Goal: Task Accomplishment & Management: Manage account settings

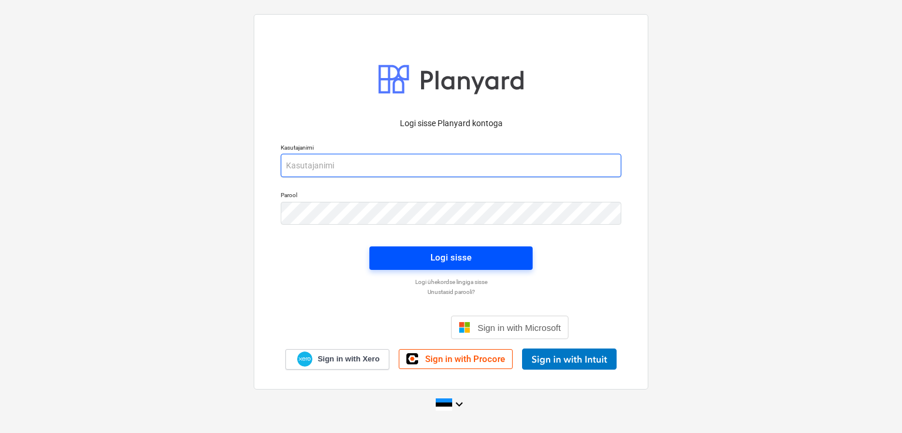
type input "[PERSON_NAME][EMAIL_ADDRESS][DOMAIN_NAME]"
click at [463, 253] on div "Logi sisse" at bounding box center [451, 257] width 41 height 15
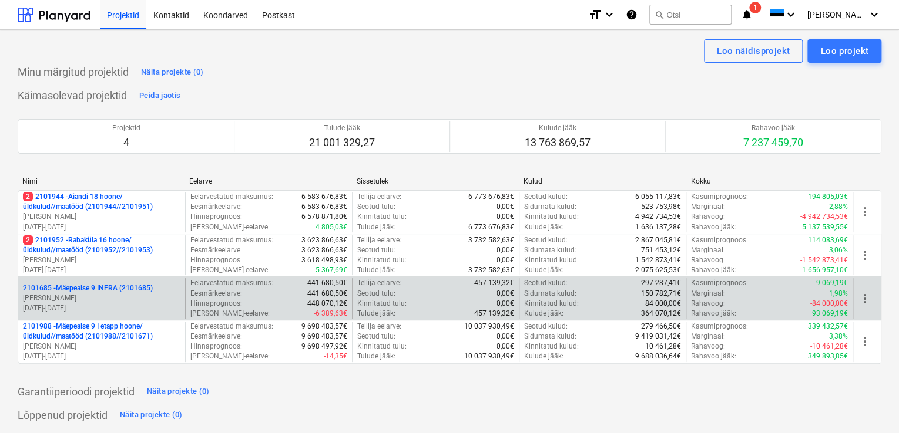
click at [92, 292] on p "2101685 - Mäepealse 9 INFRA (2101685)" at bounding box center [88, 289] width 130 height 10
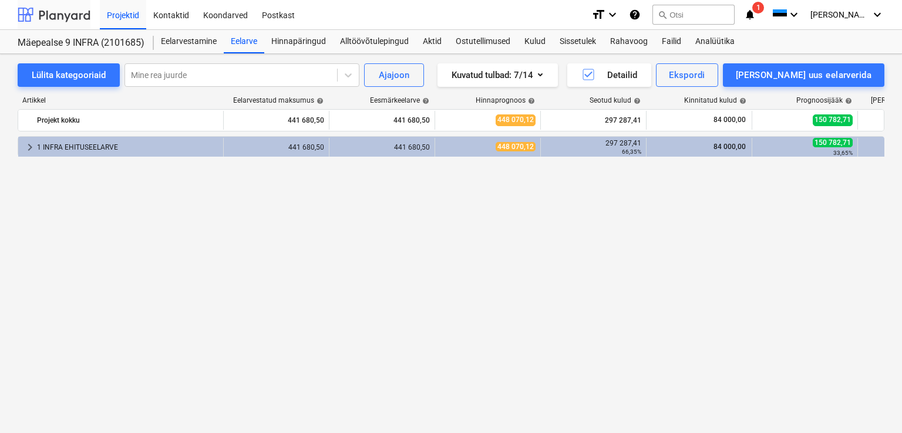
click at [49, 15] on div at bounding box center [54, 14] width 73 height 29
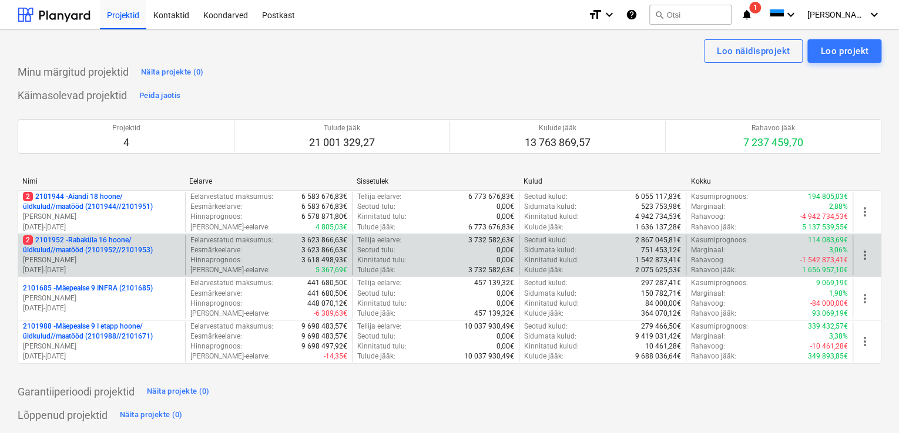
click at [99, 247] on p "2 2101952 - Rabaküla 16 hoone/üldkulud//maatööd (2101952//2101953)" at bounding box center [101, 246] width 157 height 20
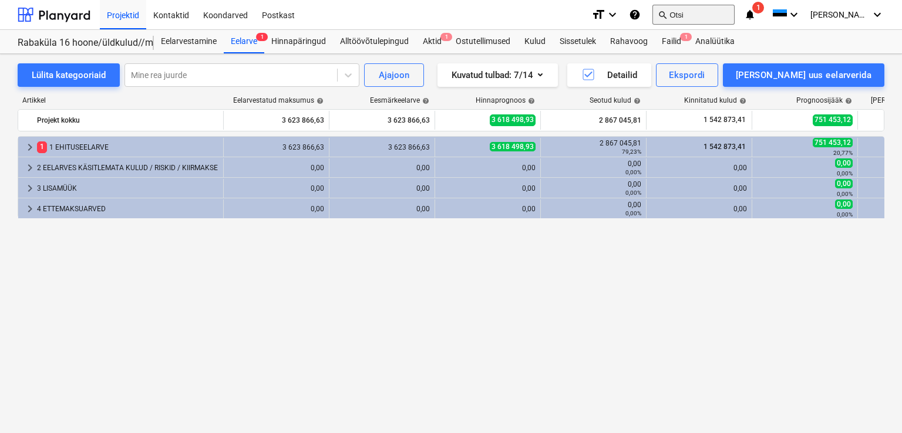
click at [717, 16] on button "search Otsi" at bounding box center [694, 15] width 82 height 20
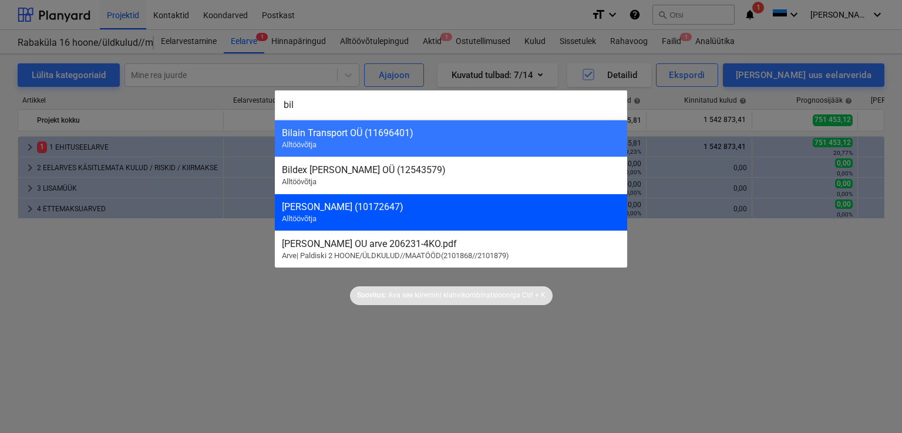
type input "bil"
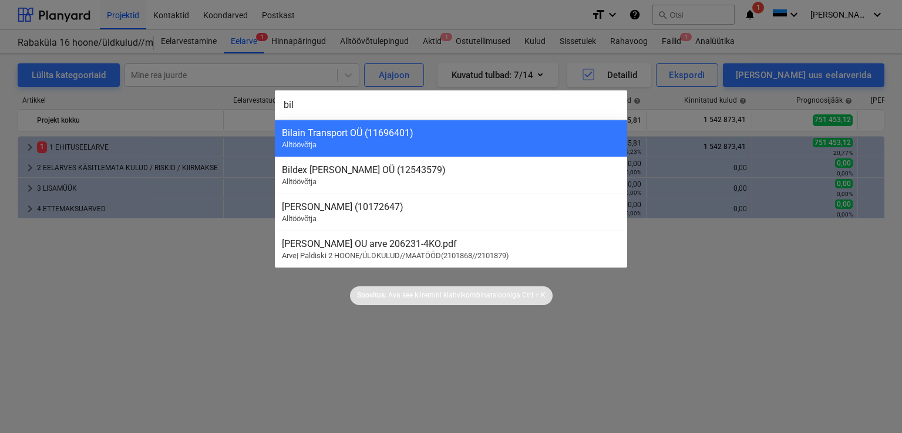
click at [322, 208] on div "KARL BILDER OÜ (10172647)" at bounding box center [451, 206] width 338 height 11
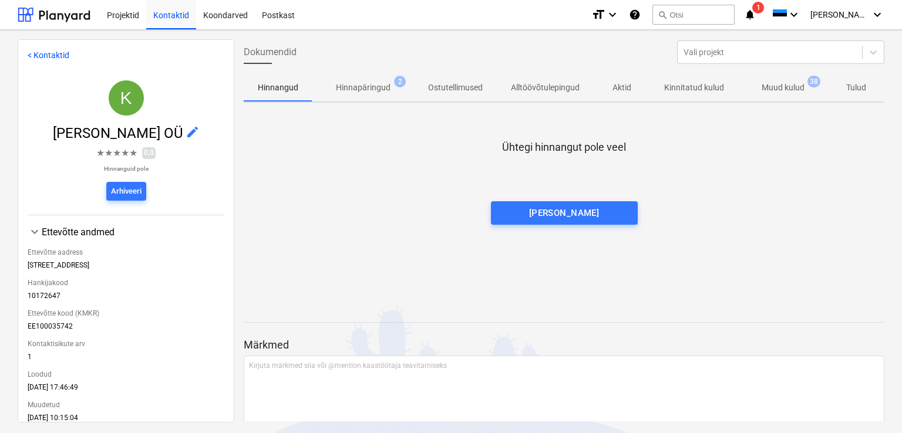
click at [371, 87] on p "Hinnapäringud" at bounding box center [363, 88] width 55 height 12
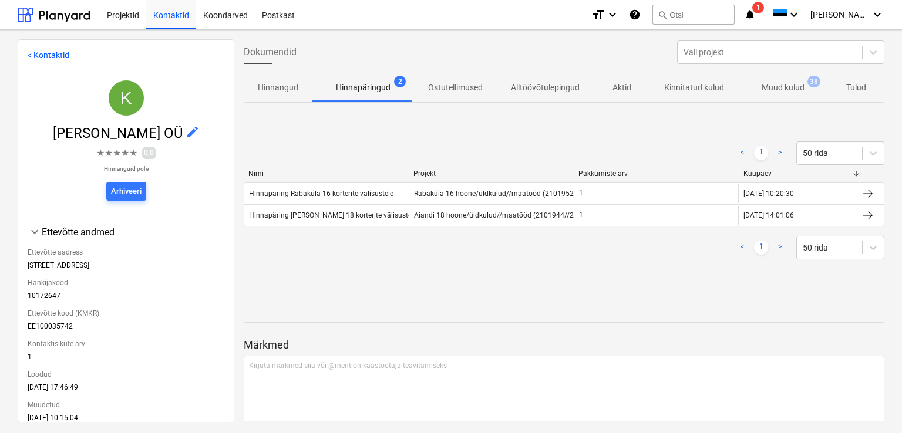
click at [794, 91] on p "Muud kulud" at bounding box center [783, 88] width 43 height 12
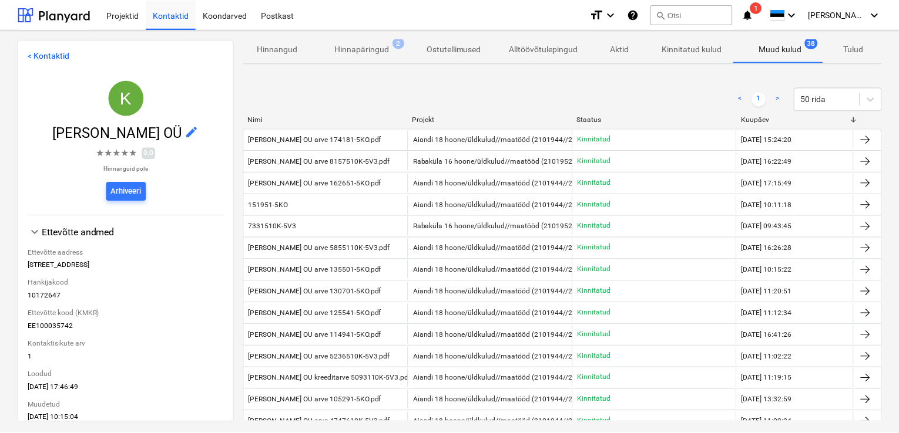
scroll to position [59, 0]
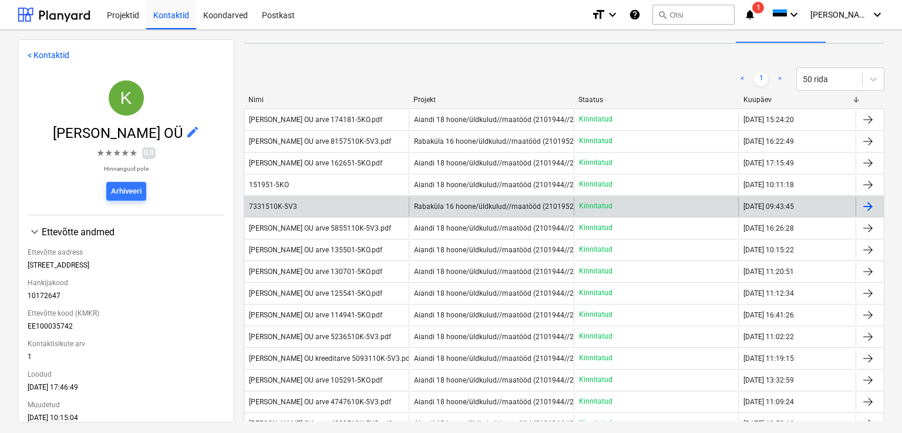
click at [284, 203] on div "7331510K-5V3" at bounding box center [273, 207] width 48 height 8
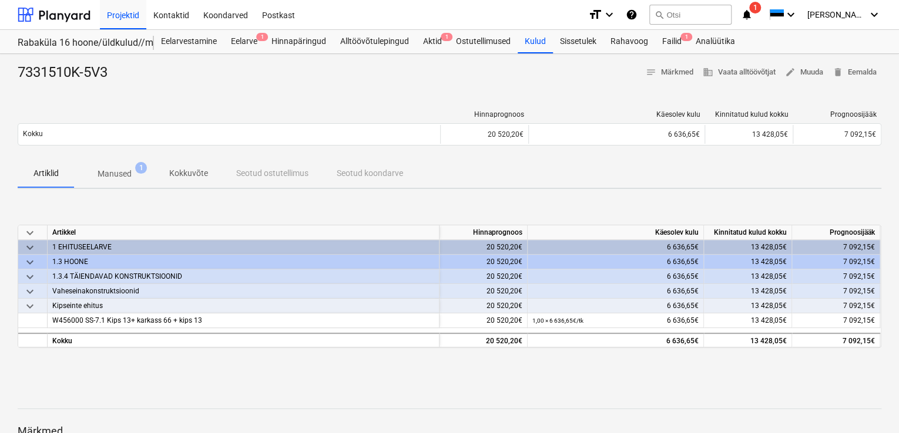
scroll to position [59, 0]
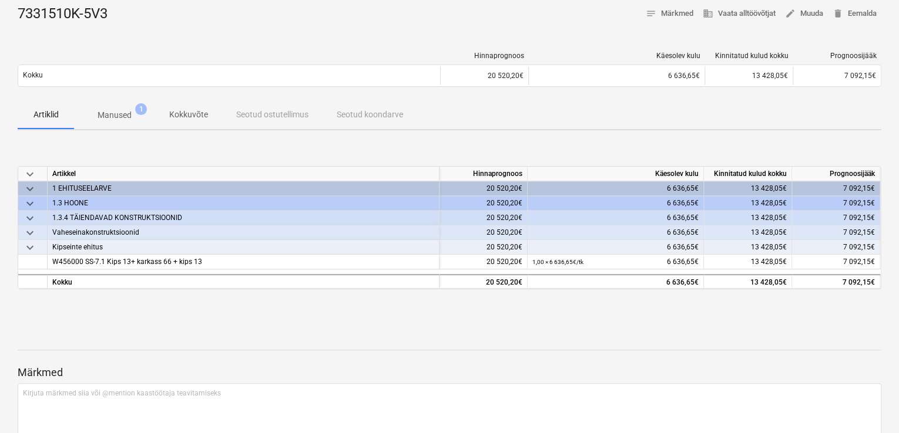
click at [117, 112] on p "Manused" at bounding box center [115, 115] width 34 height 12
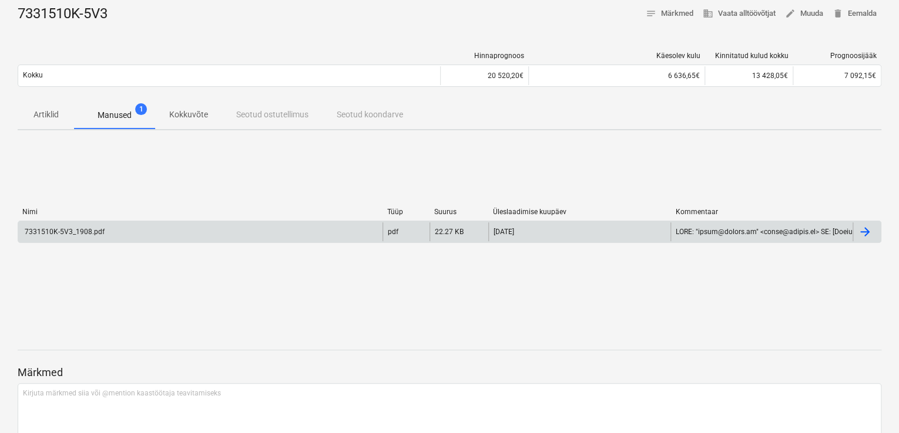
click at [73, 231] on div "7331510K-5V3_1908.pdf" at bounding box center [64, 232] width 82 height 8
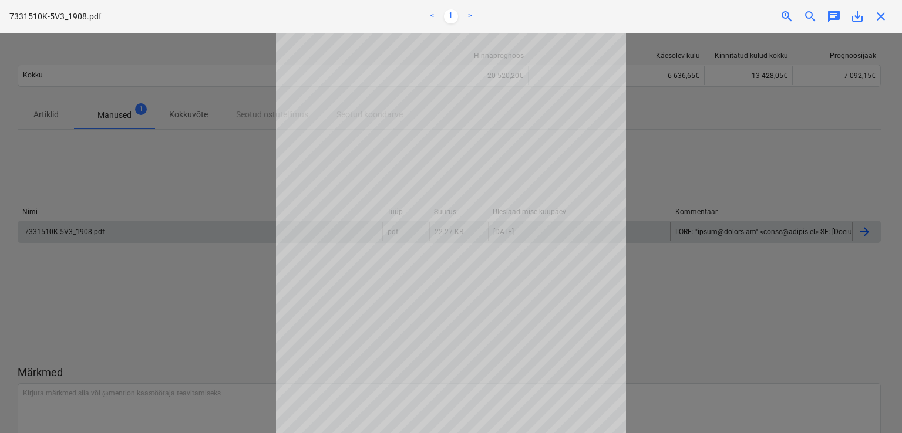
click at [222, 173] on div at bounding box center [451, 233] width 902 height 401
click at [883, 17] on span "close" at bounding box center [881, 16] width 14 height 14
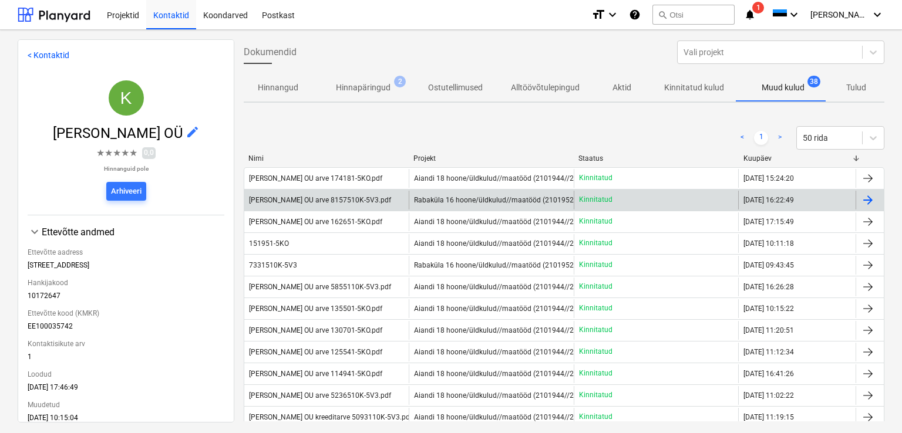
click at [317, 198] on div "Karl Bilder OU arve 8157510K-5V3.pdf" at bounding box center [320, 200] width 142 height 8
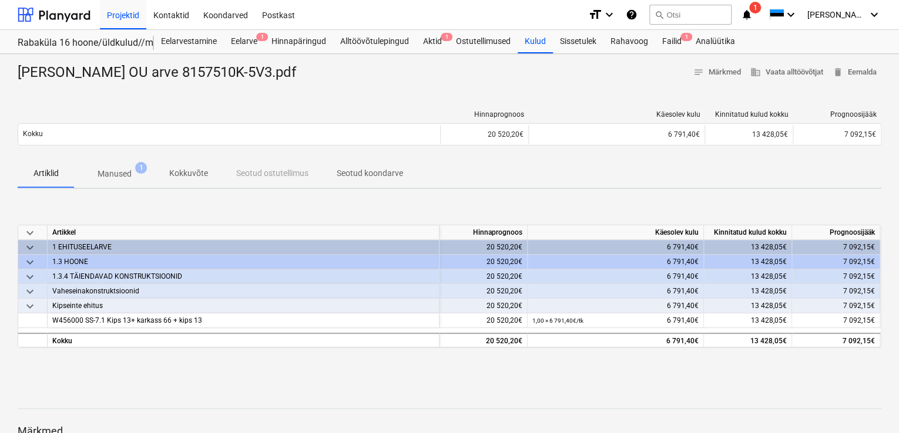
click at [126, 177] on p "Manused" at bounding box center [115, 174] width 34 height 12
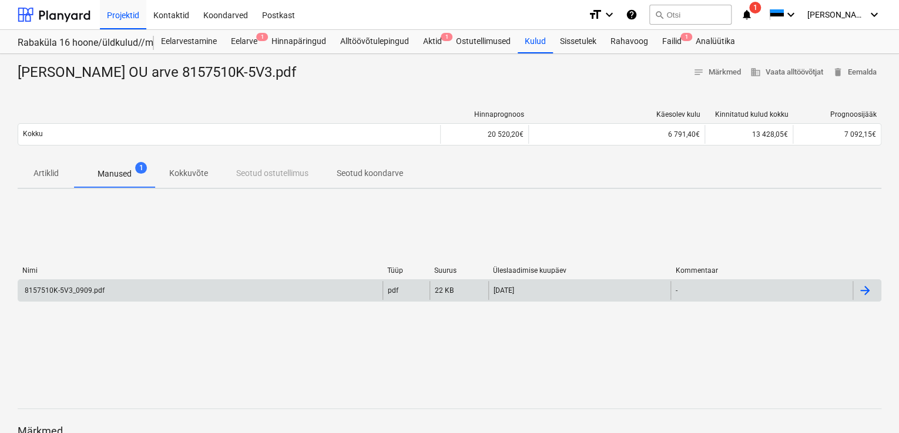
click at [45, 291] on div "8157510K-5V3_0909.pdf" at bounding box center [64, 291] width 82 height 8
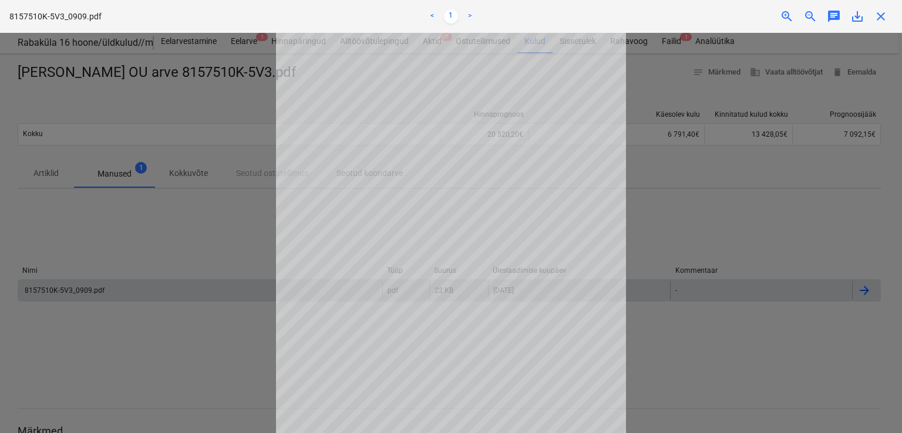
click at [883, 17] on span "close" at bounding box center [881, 16] width 14 height 14
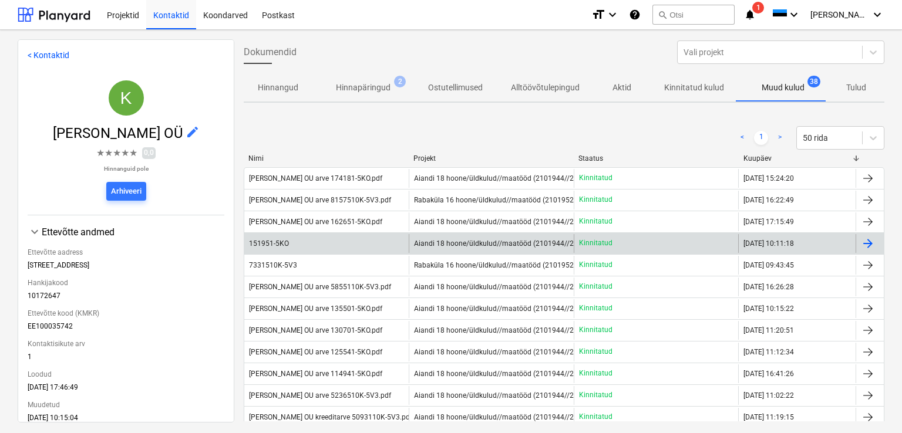
click at [267, 243] on div "151951-5KO" at bounding box center [269, 244] width 40 height 8
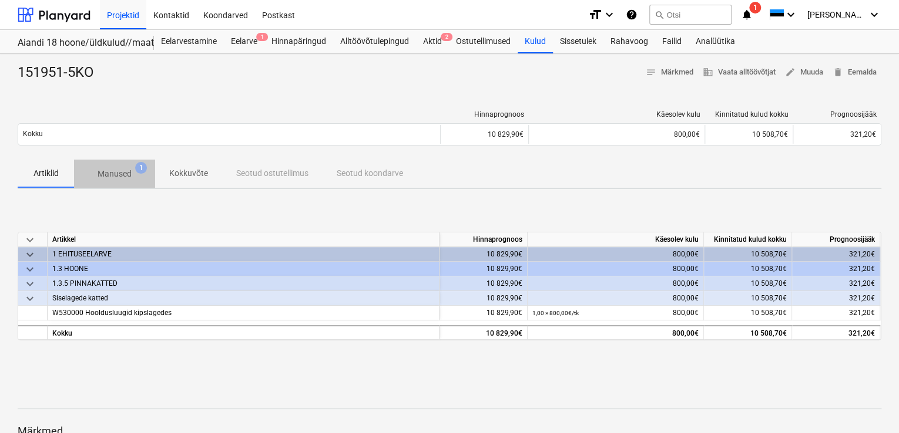
click at [121, 174] on p "Manused" at bounding box center [115, 174] width 34 height 12
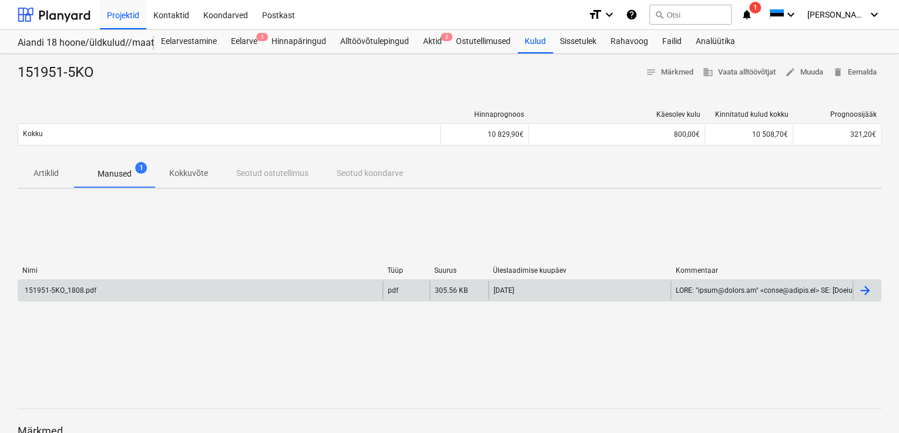
click at [63, 287] on div "151951-5KO_1808.pdf" at bounding box center [59, 291] width 73 height 8
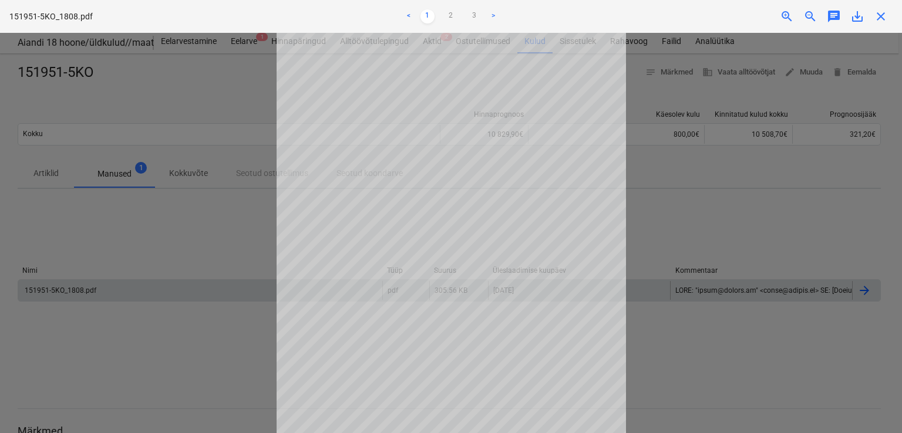
click at [879, 12] on span "close" at bounding box center [881, 16] width 14 height 14
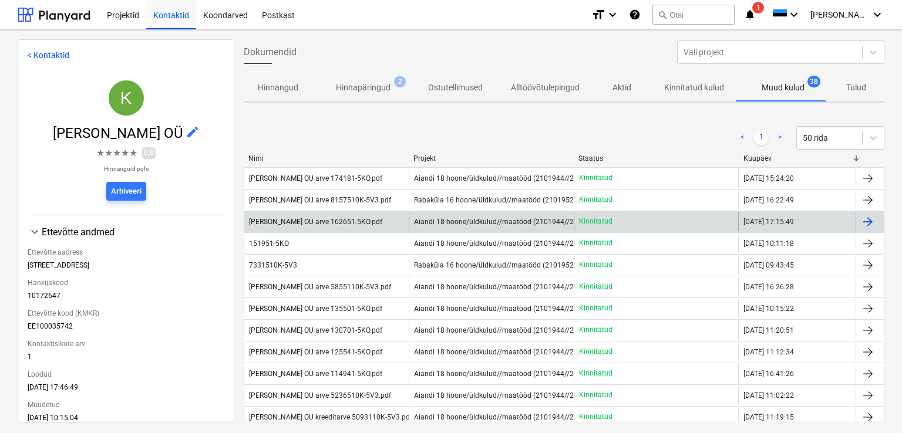
click at [338, 221] on div "Karl Bilder OU arve 162651-5KO.pdf" at bounding box center [315, 222] width 133 height 8
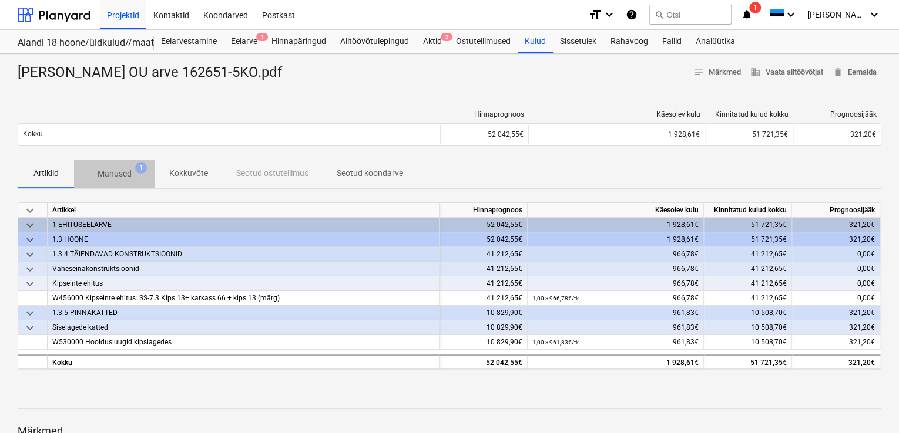
click at [116, 176] on p "Manused" at bounding box center [115, 174] width 34 height 12
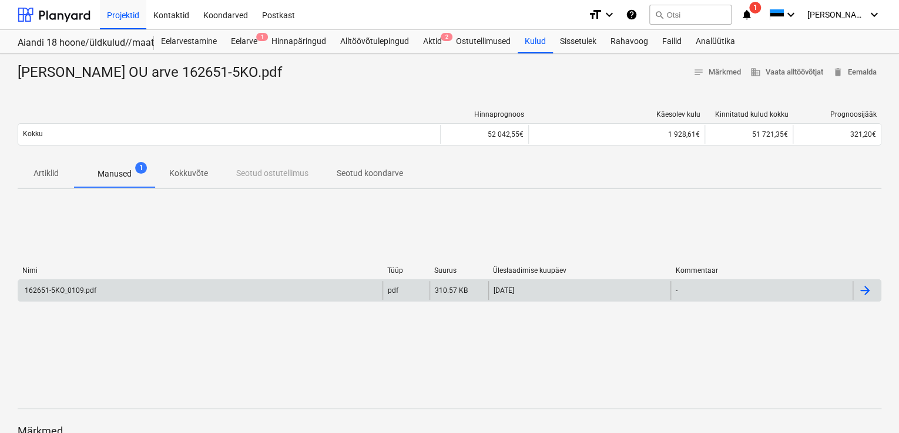
click at [79, 289] on div "162651-5KO_0109.pdf" at bounding box center [59, 291] width 73 height 8
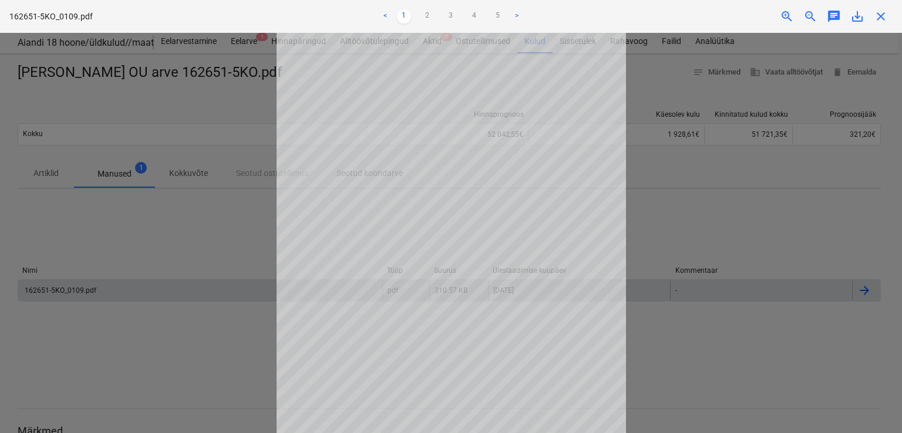
click at [109, 220] on div at bounding box center [451, 233] width 902 height 401
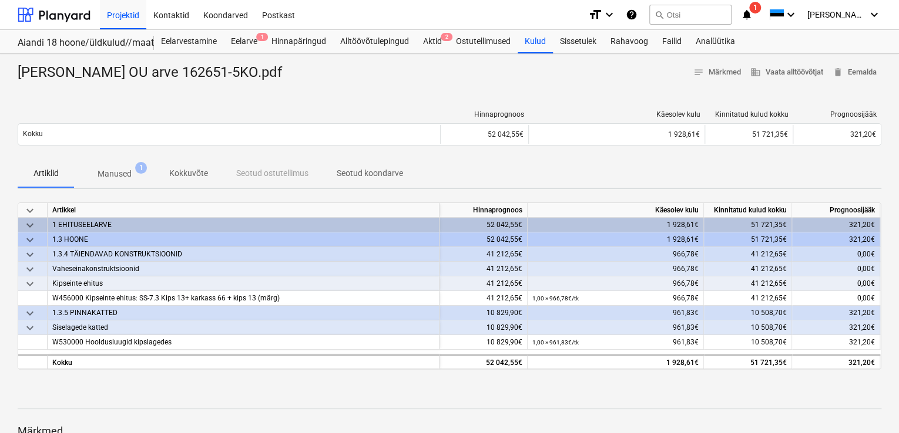
click at [188, 174] on p "Kokkuvõte" at bounding box center [188, 173] width 39 height 12
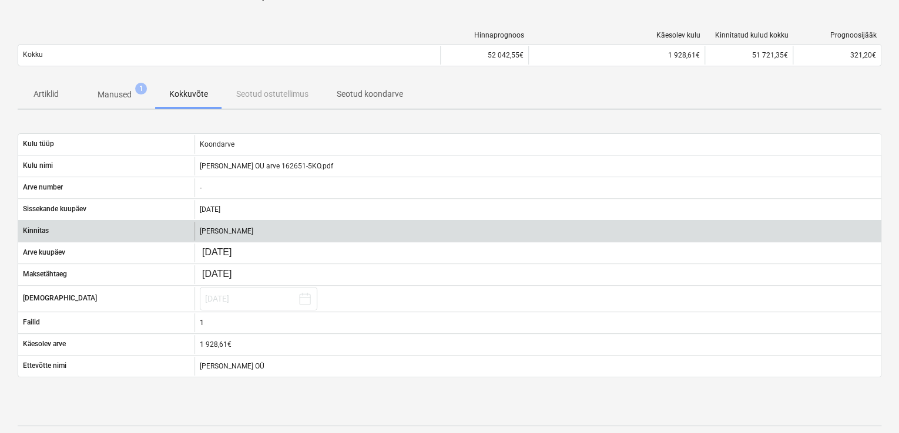
scroll to position [59, 0]
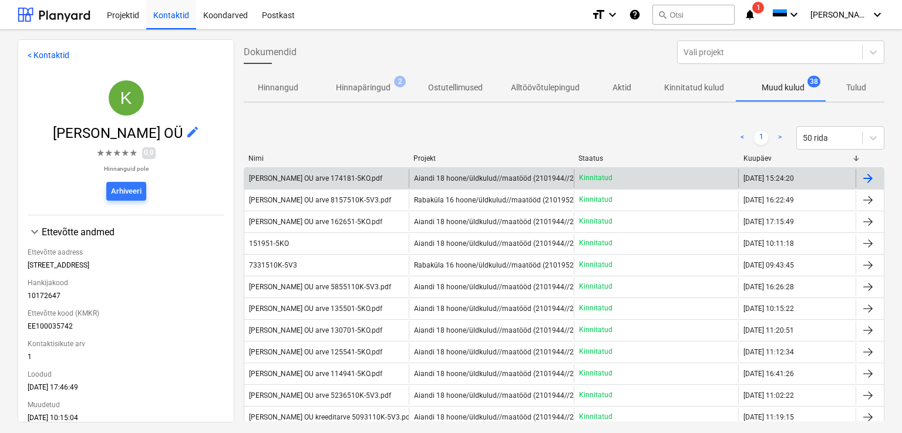
click at [314, 174] on div "Karl Bilder OU arve 174181-5KO.pdf" at bounding box center [315, 178] width 133 height 8
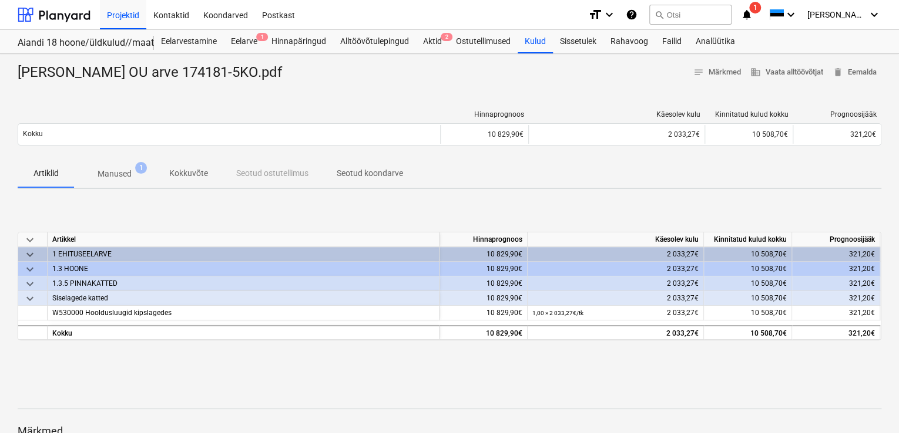
click at [117, 170] on p "Manused" at bounding box center [115, 174] width 34 height 12
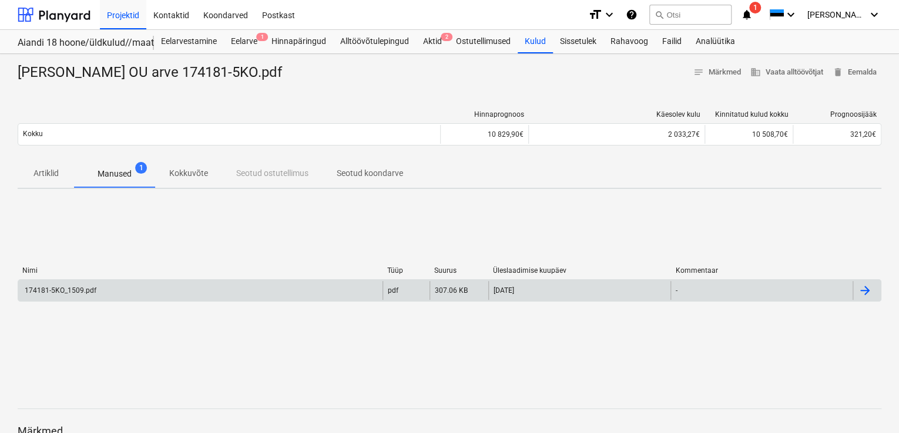
click at [78, 287] on div "174181-5KO_1509.pdf" at bounding box center [59, 291] width 73 height 8
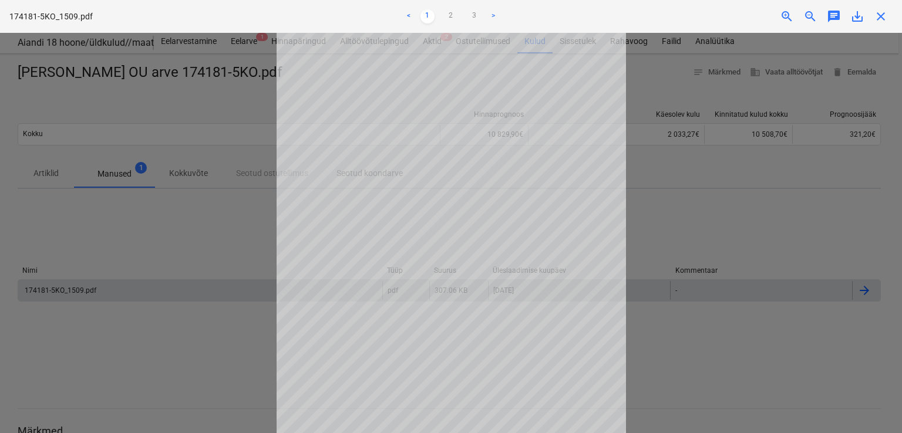
click at [882, 15] on span "close" at bounding box center [881, 16] width 14 height 14
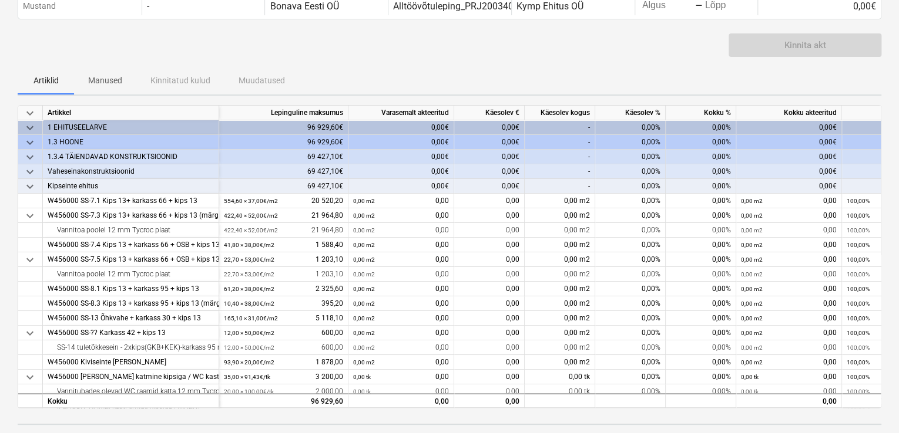
scroll to position [59, 0]
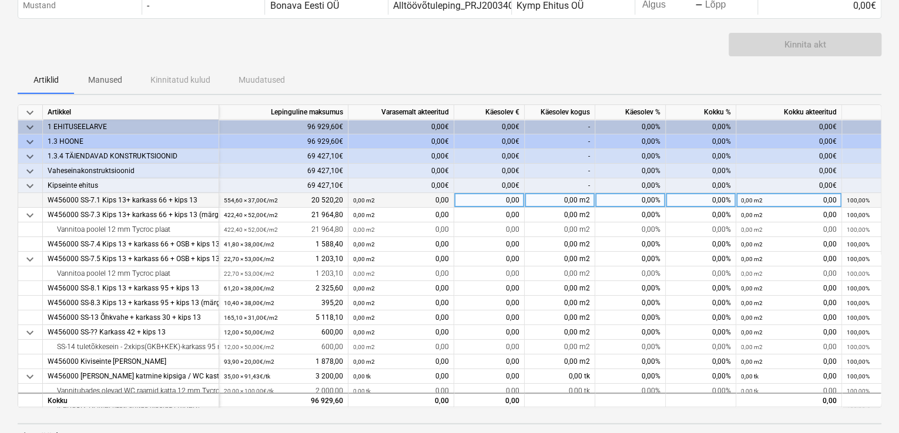
click at [629, 202] on div "0,00%" at bounding box center [630, 200] width 70 height 15
type input "50"
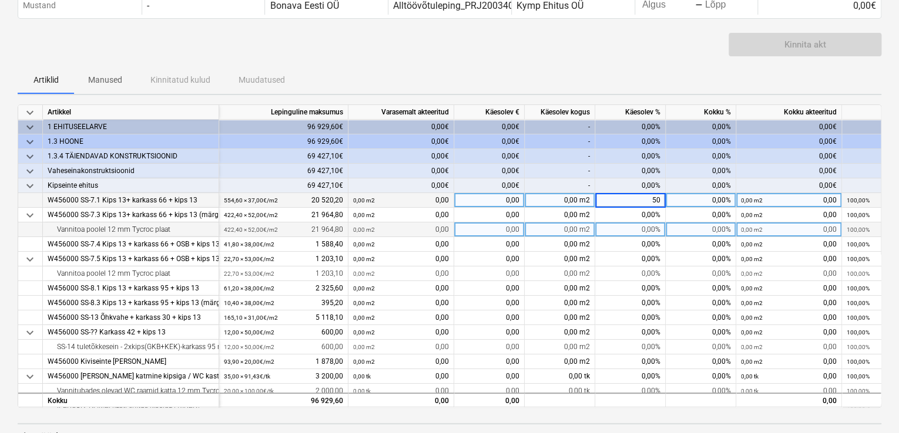
click at [626, 226] on div "0,00%" at bounding box center [630, 230] width 70 height 15
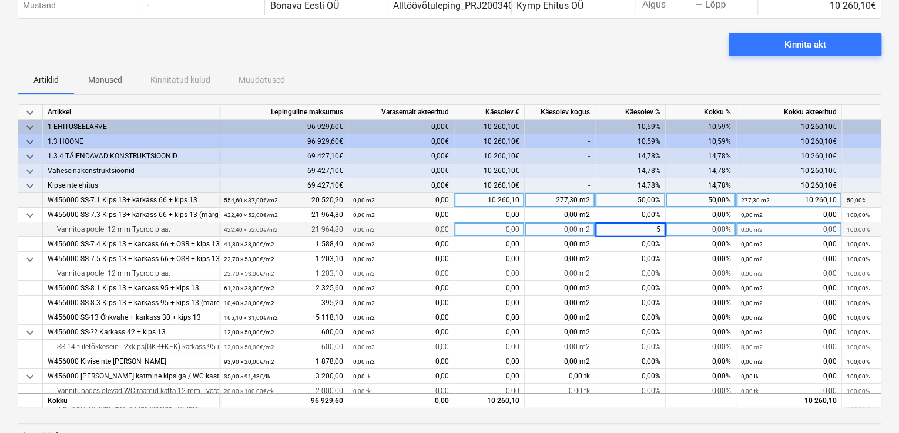
type input "50"
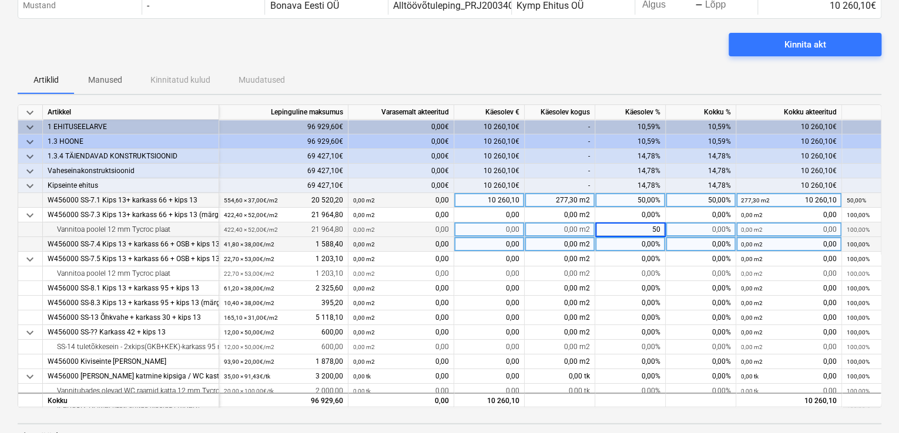
click at [620, 243] on div "0,00%" at bounding box center [630, 244] width 70 height 15
type input "50"
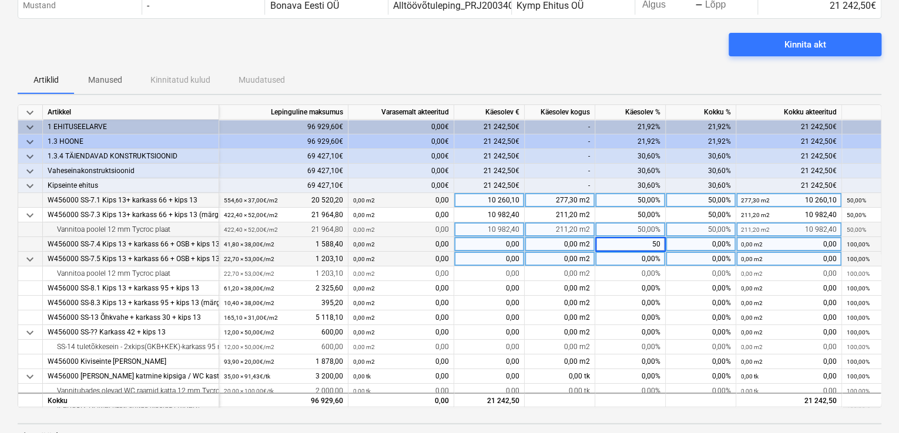
click at [628, 260] on div "0,00%" at bounding box center [630, 259] width 70 height 15
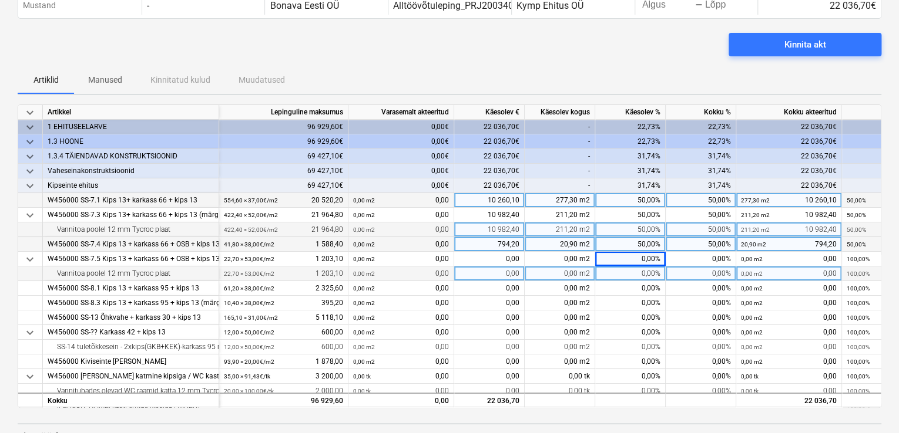
click at [631, 271] on div "0,00%" at bounding box center [630, 274] width 70 height 15
type input "50"
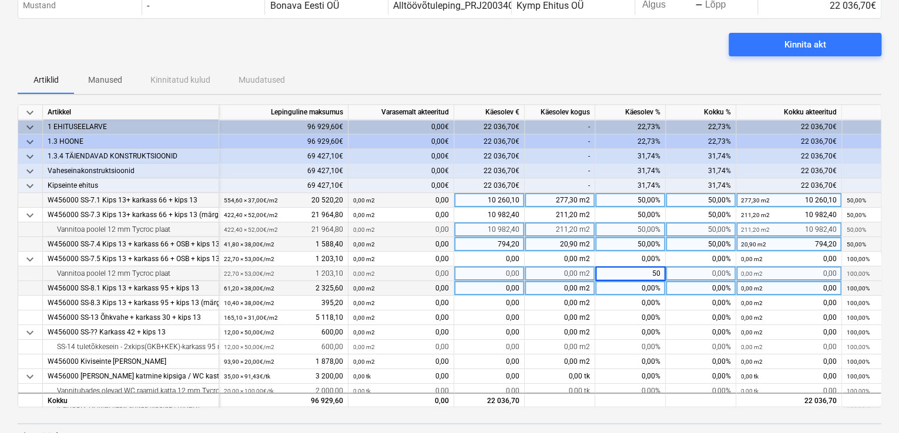
click at [628, 288] on div "0,00%" at bounding box center [630, 288] width 70 height 15
type input "50"
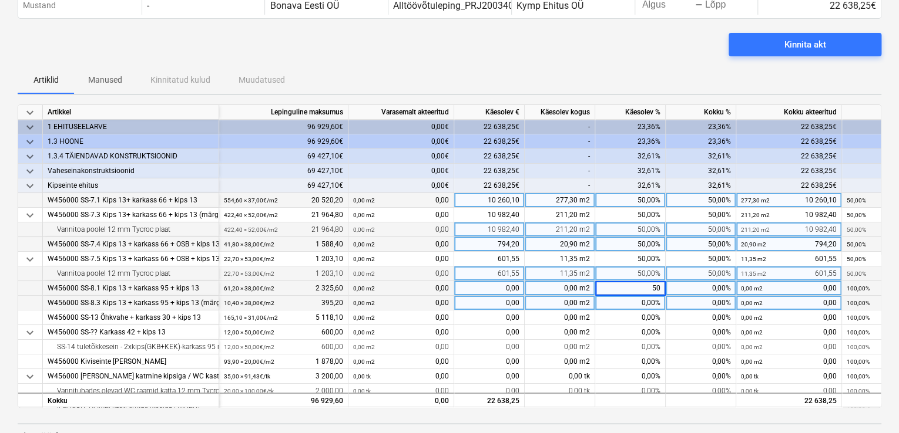
click at [627, 301] on div "0,00%" at bounding box center [630, 303] width 70 height 15
type input "40"
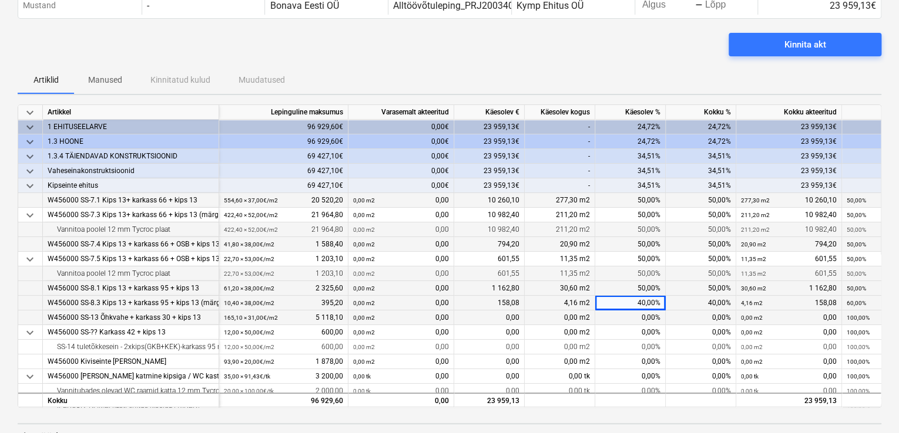
click at [630, 318] on div "0,00%" at bounding box center [630, 318] width 70 height 15
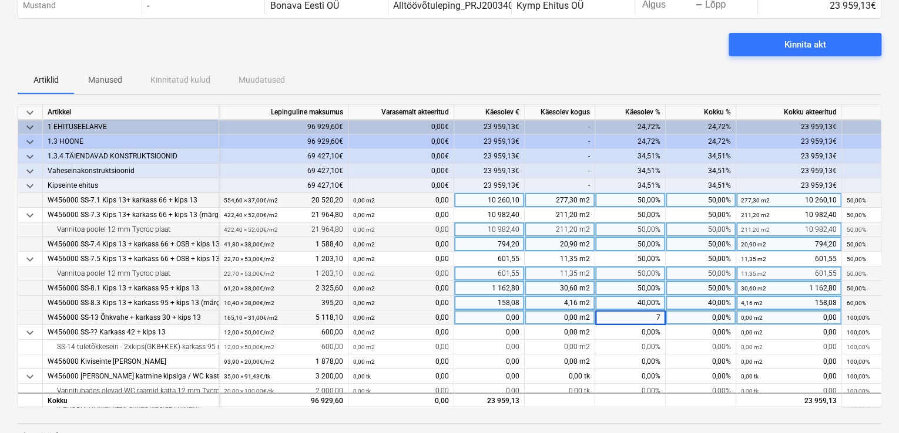
type input "70"
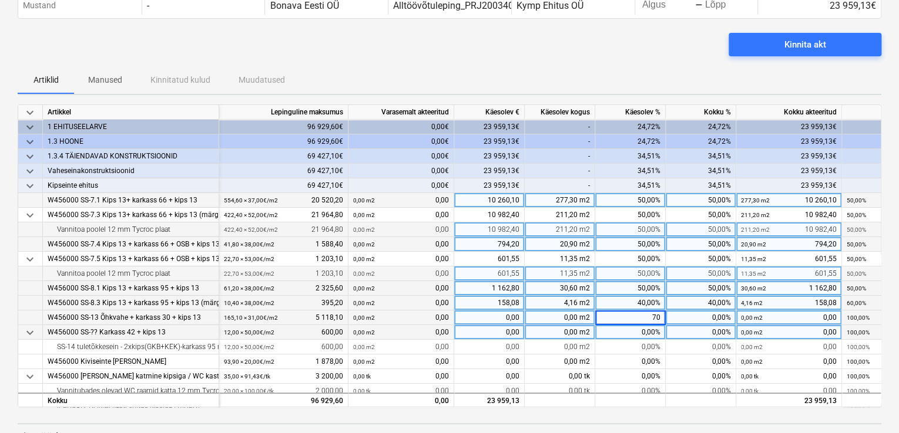
click at [628, 332] on div "0,00%" at bounding box center [630, 332] width 70 height 15
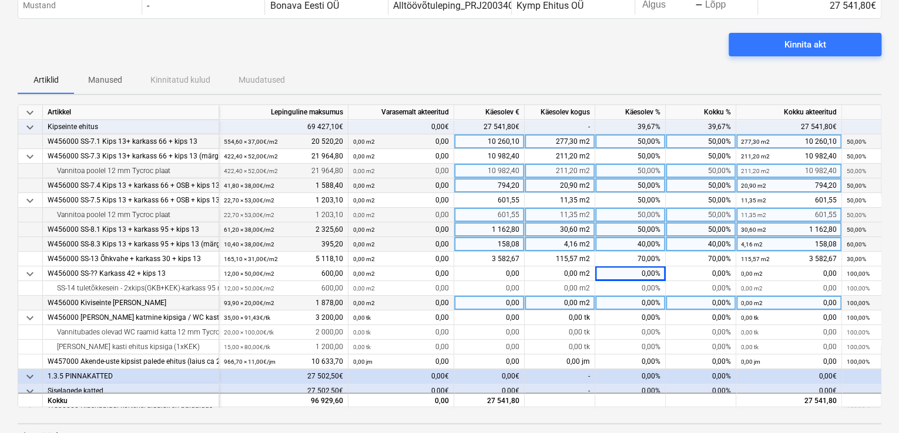
click at [629, 304] on div "0,00%" at bounding box center [630, 303] width 70 height 15
type input "40"
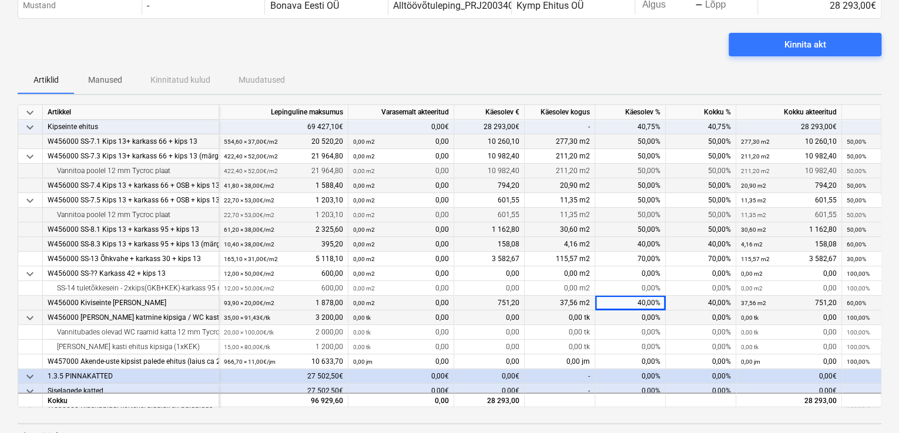
click at [633, 318] on div "0,00%" at bounding box center [630, 318] width 70 height 15
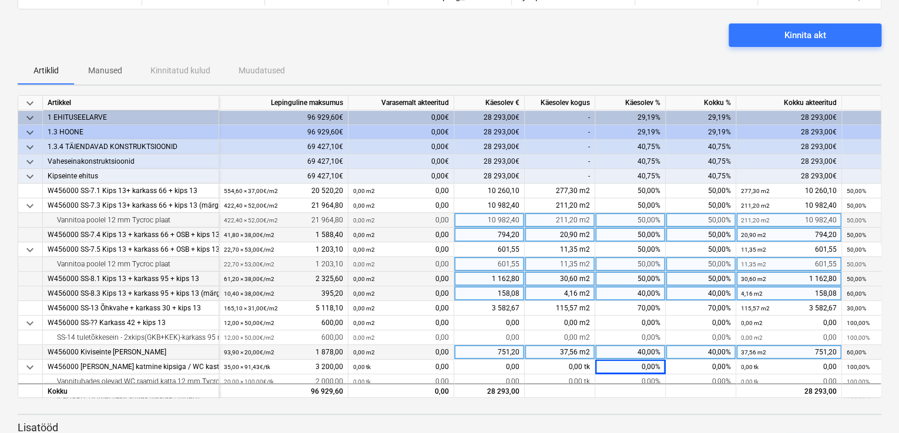
scroll to position [0, 0]
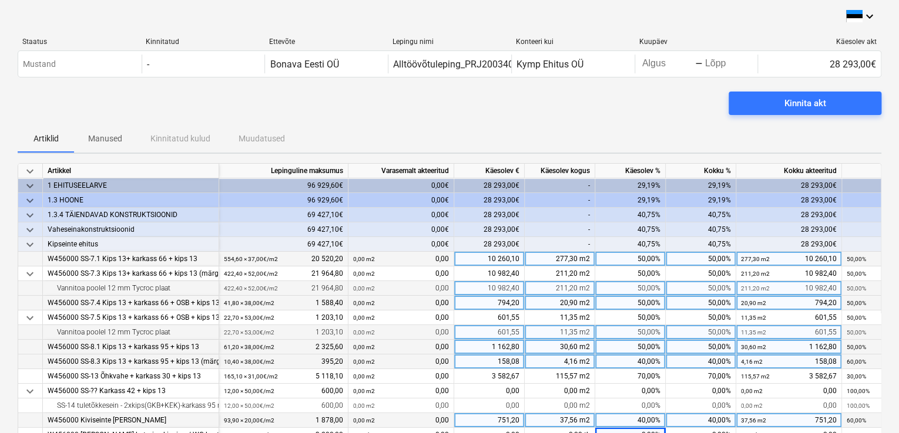
click at [628, 261] on div "50,00%" at bounding box center [630, 259] width 70 height 15
type input "40"
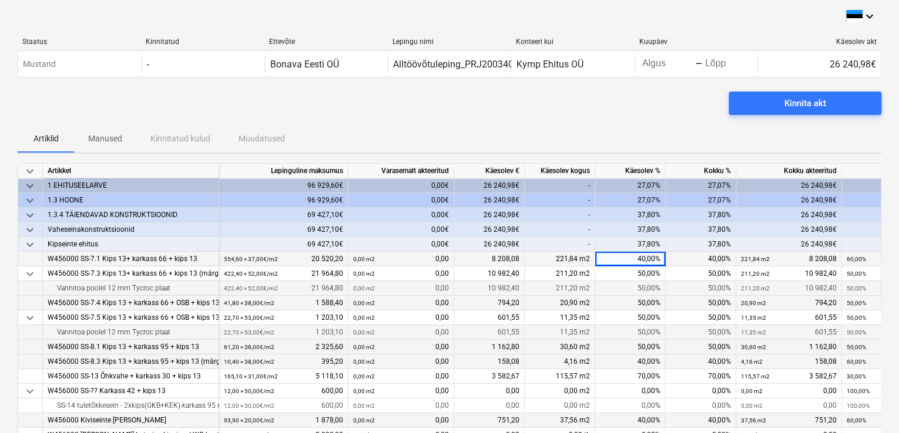
click at [625, 288] on div "50,00%" at bounding box center [630, 288] width 70 height 15
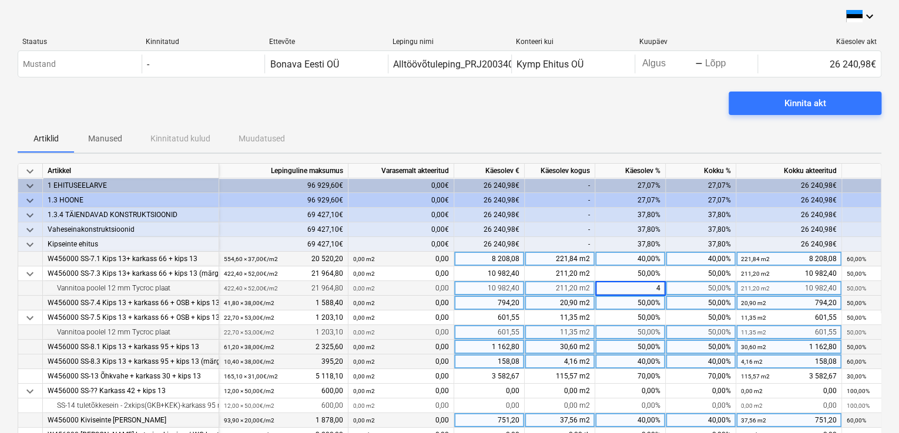
type input "40"
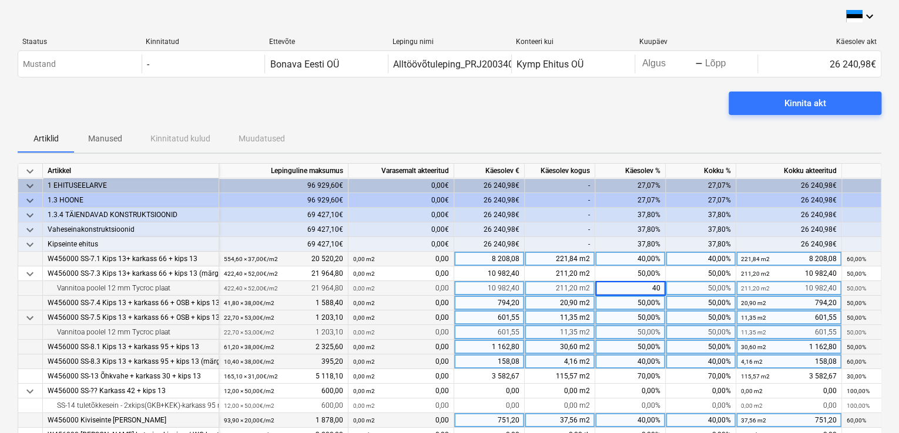
click at [626, 314] on div "50,00%" at bounding box center [630, 318] width 70 height 15
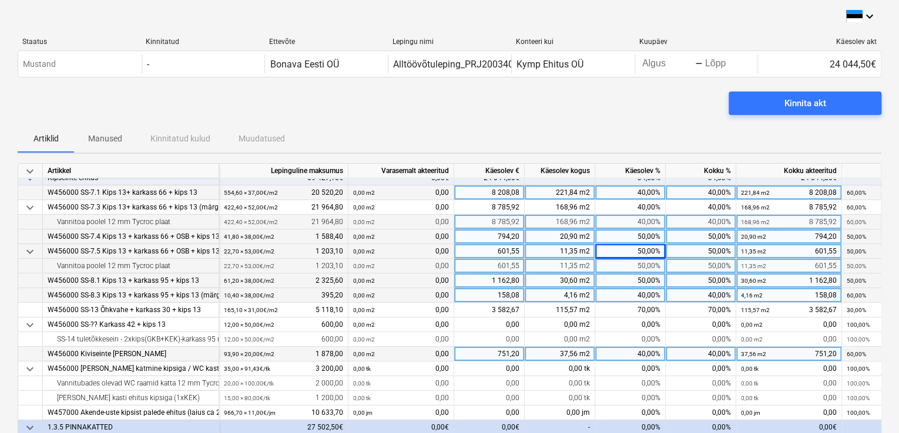
scroll to position [117, 0]
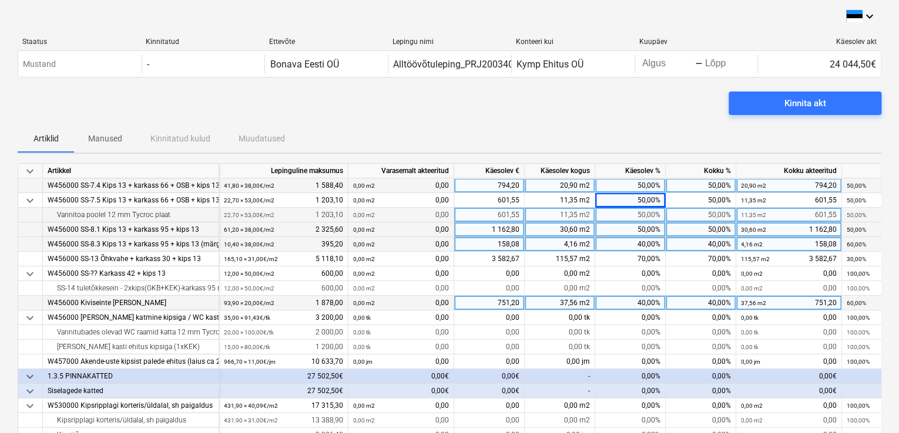
click at [631, 304] on div "40,00%" at bounding box center [630, 303] width 70 height 15
type input "50"
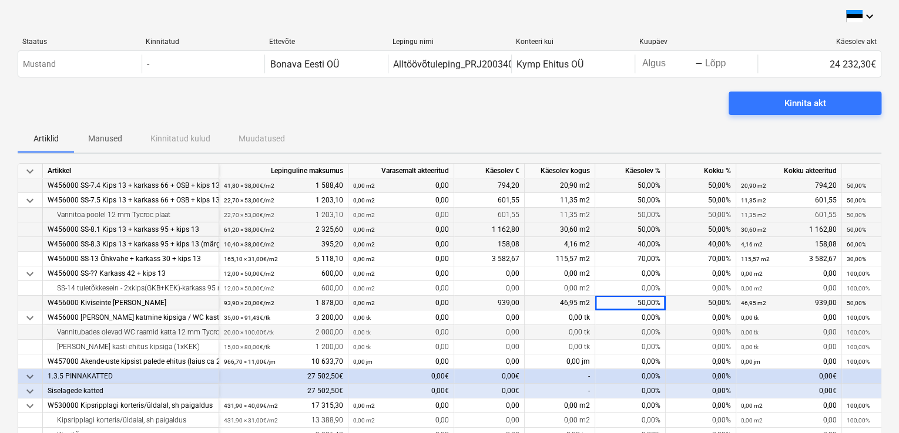
click at [620, 331] on div "0,00%" at bounding box center [630, 332] width 70 height 15
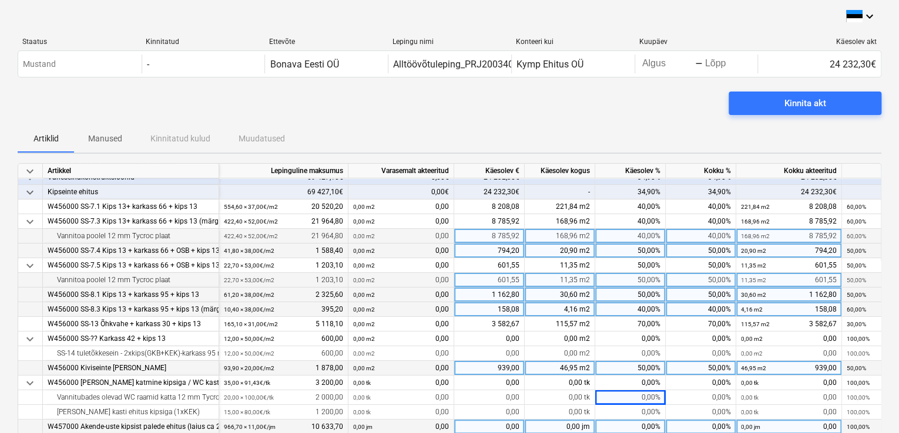
scroll to position [39, 0]
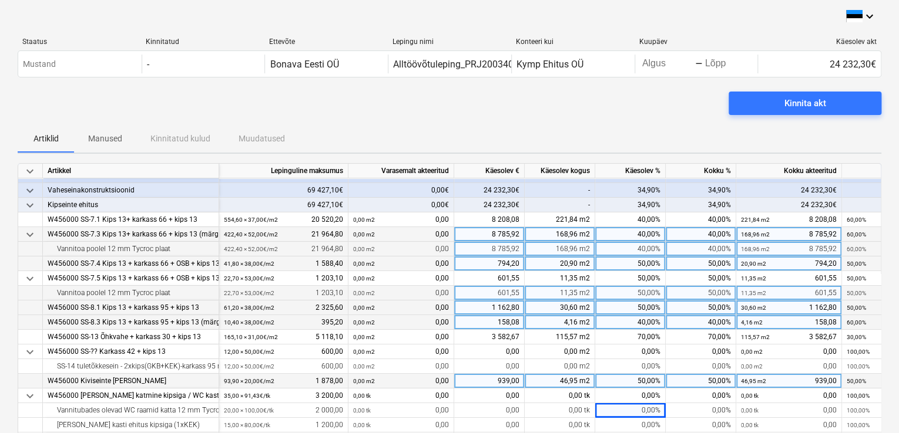
click at [623, 234] on div "40,00%" at bounding box center [630, 234] width 70 height 15
type input "45"
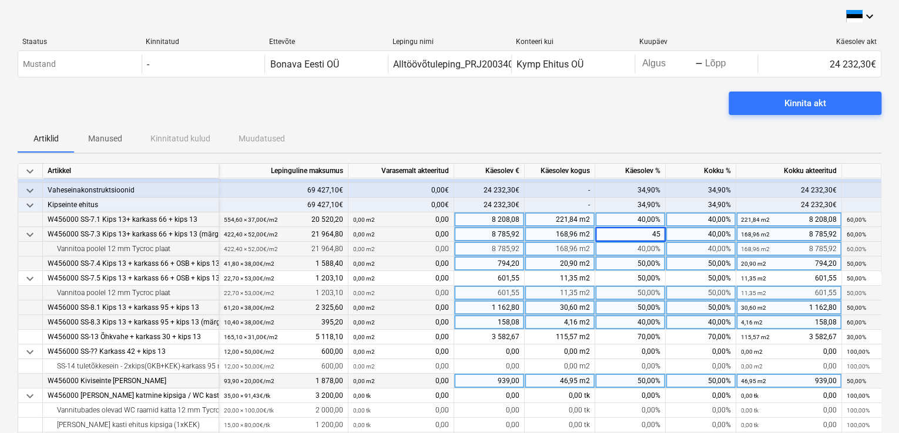
click at [628, 223] on div "40,00%" at bounding box center [630, 220] width 70 height 15
type input "45"
click at [620, 248] on div "45,00%" at bounding box center [630, 249] width 70 height 15
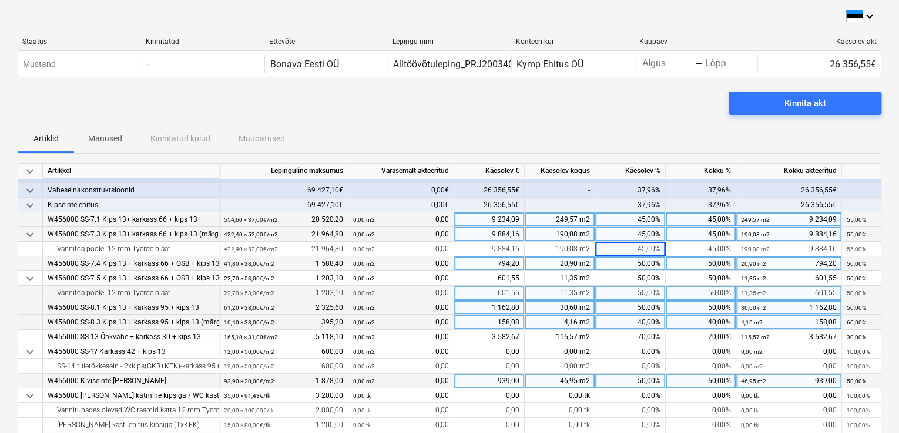
click at [624, 264] on div "50,00%" at bounding box center [630, 264] width 70 height 15
type input "45"
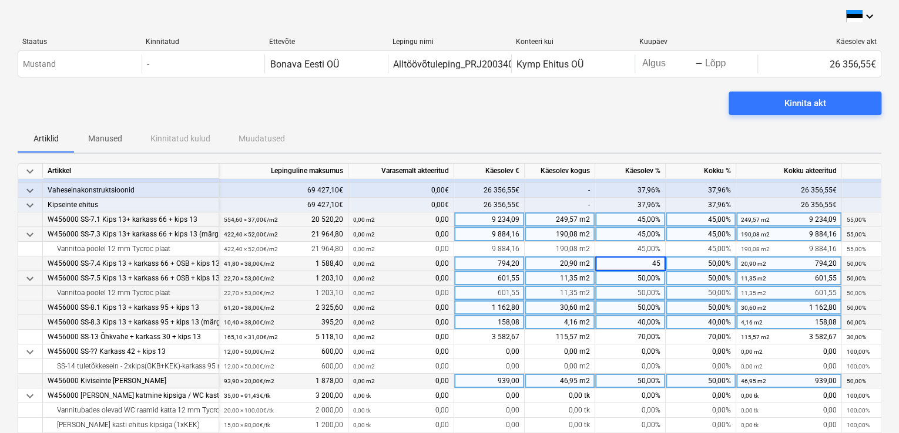
click at [630, 277] on div "50,00%" at bounding box center [630, 278] width 70 height 15
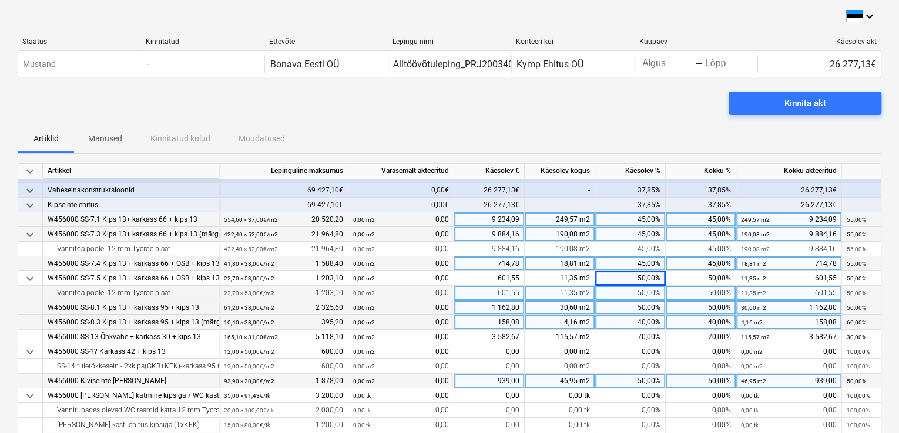
click at [628, 287] on div "50,00%" at bounding box center [630, 293] width 70 height 15
type input "45"
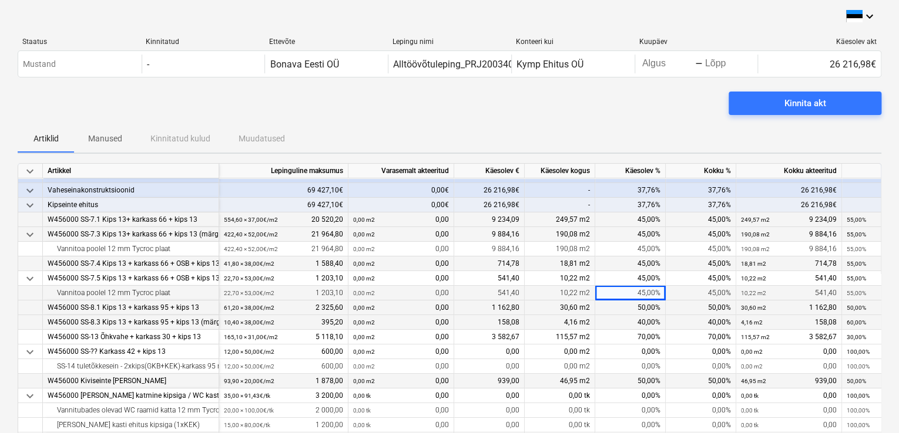
click at [626, 301] on div "50,00%" at bounding box center [630, 308] width 70 height 15
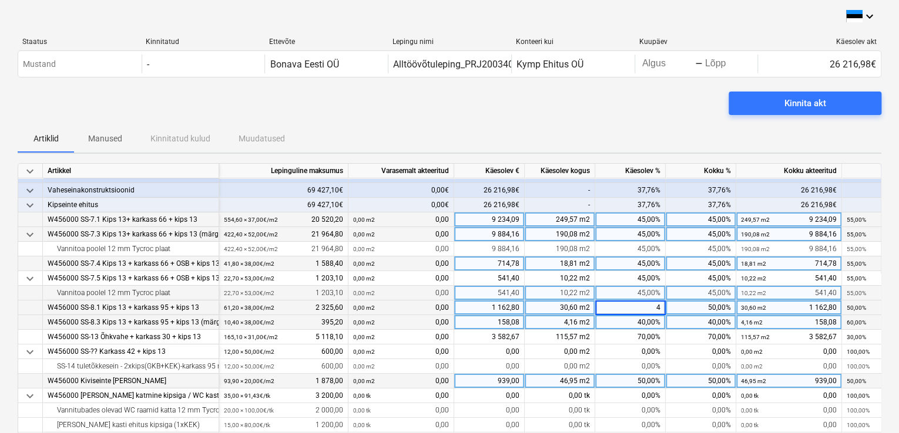
type input "45"
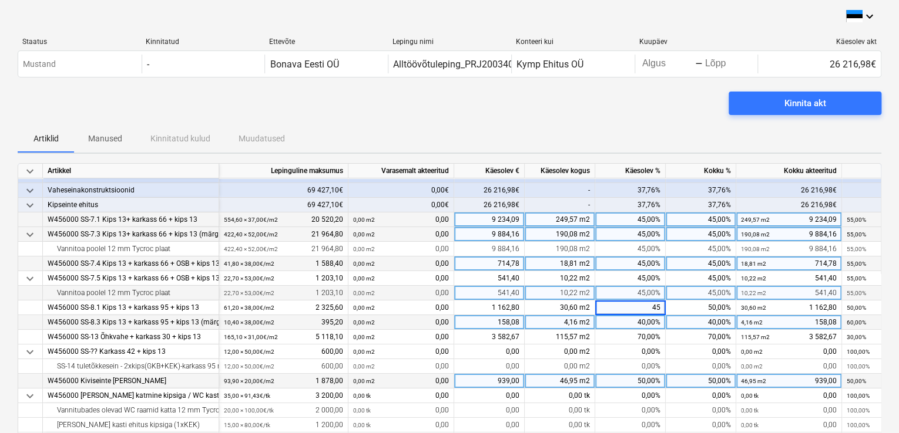
click at [624, 381] on div "50,00%" at bounding box center [630, 381] width 70 height 15
type input "45"
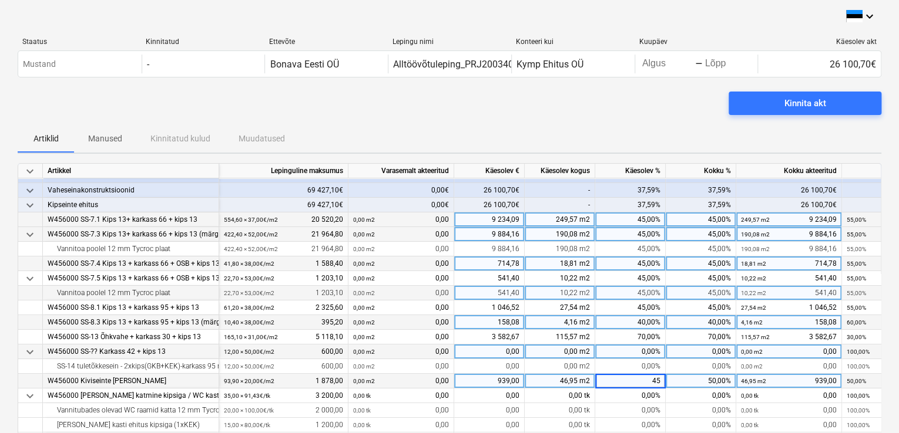
click at [619, 347] on div "0,00%" at bounding box center [630, 352] width 70 height 15
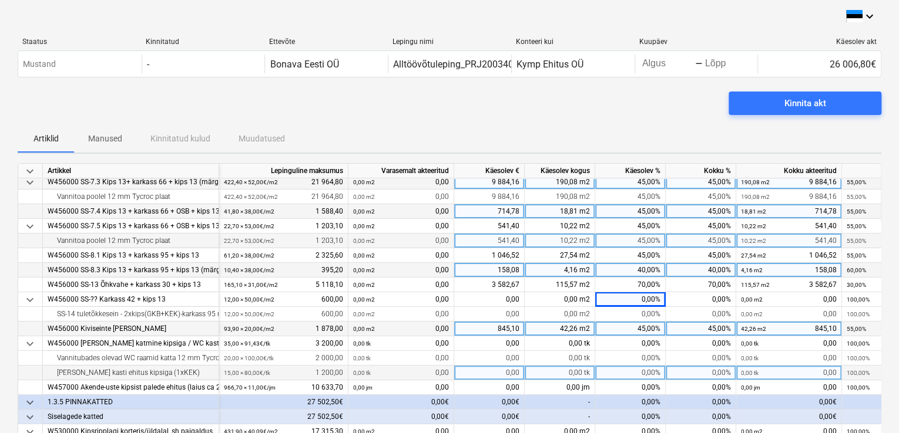
scroll to position [0, 0]
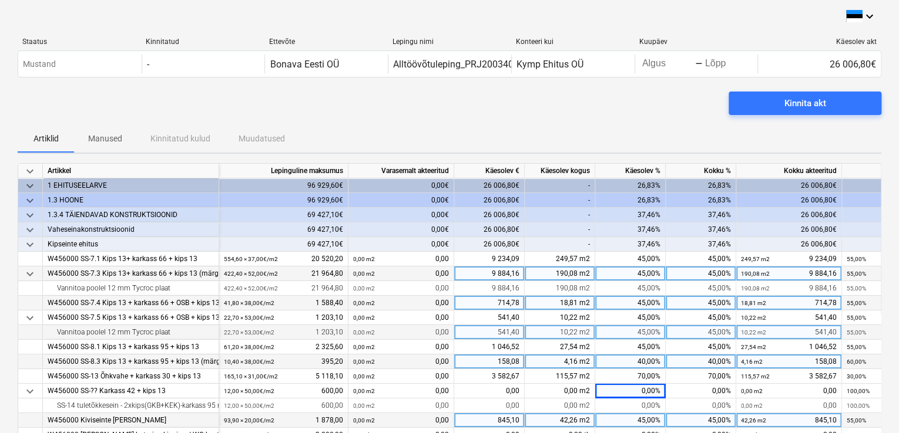
click at [620, 361] on div "40,00%" at bounding box center [630, 362] width 70 height 15
type input "45"
click at [620, 334] on div "45,00%" at bounding box center [630, 332] width 70 height 15
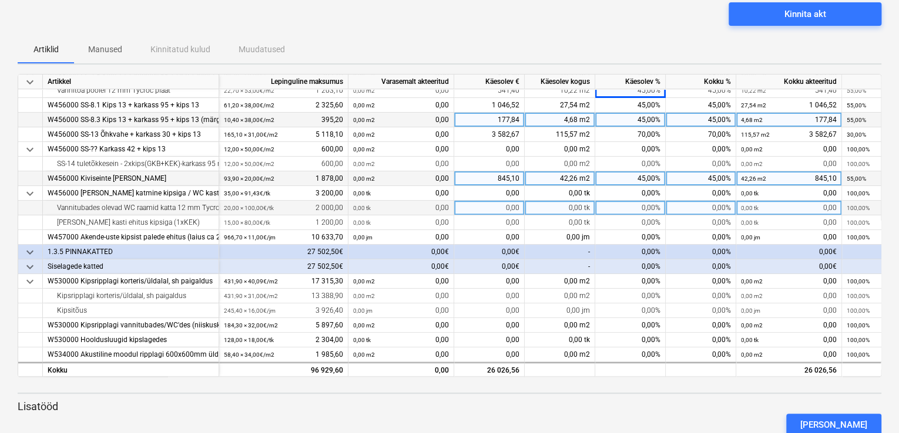
scroll to position [121, 0]
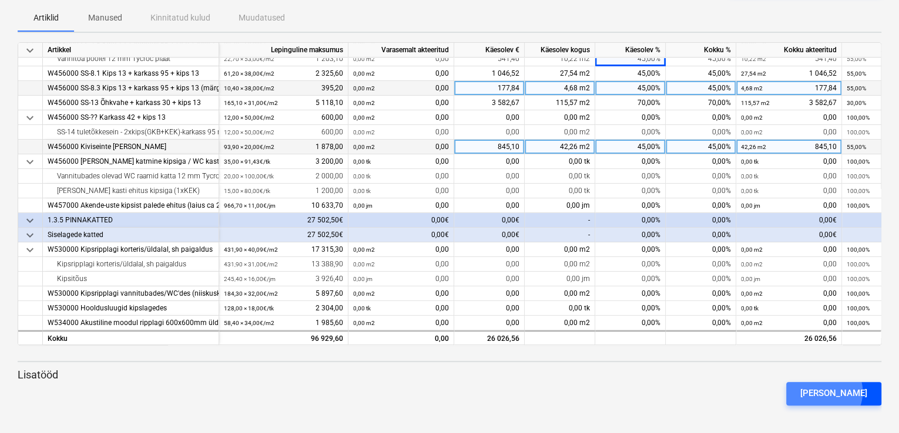
click at [843, 391] on div "[PERSON_NAME]" at bounding box center [833, 393] width 67 height 15
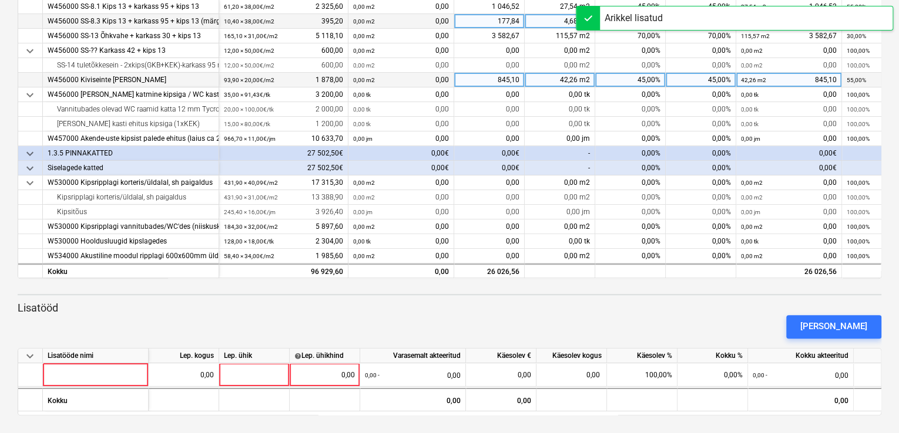
scroll to position [189, 0]
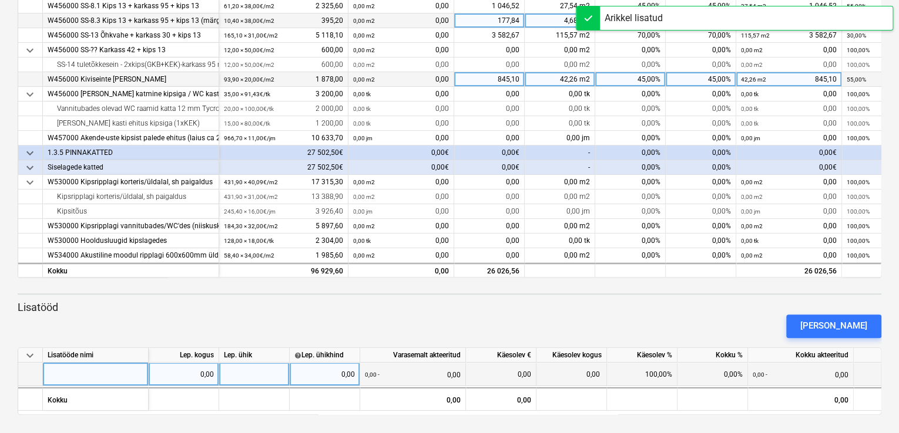
click at [113, 370] on div at bounding box center [96, 374] width 106 height 23
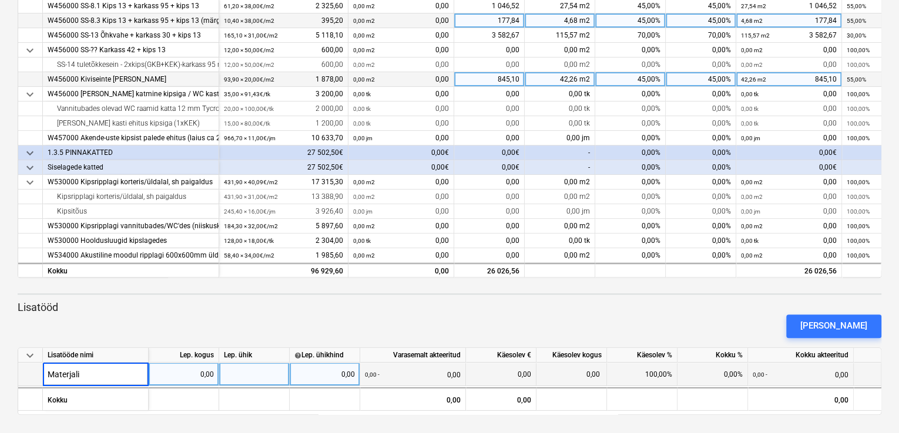
type input "Materjalid"
click at [189, 367] on div "0,00" at bounding box center [183, 374] width 60 height 23
click at [197, 373] on div "0,00" at bounding box center [183, 374] width 60 height 23
type input "-1"
click at [260, 374] on div at bounding box center [254, 374] width 70 height 23
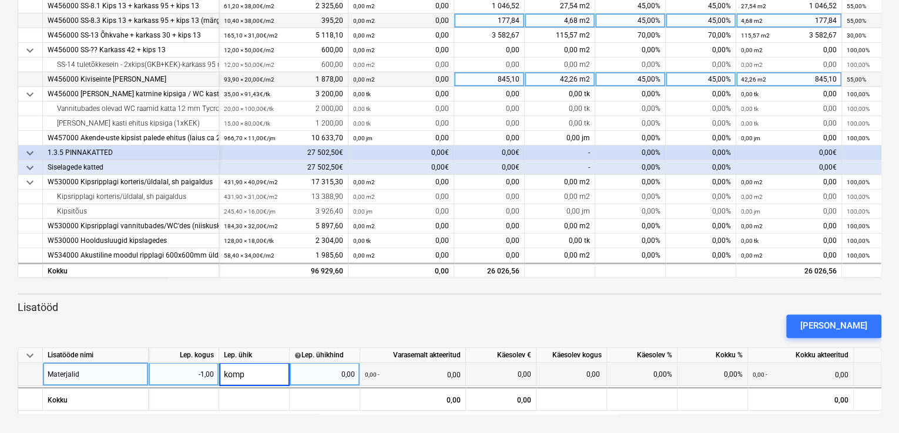
type input "kompl"
click at [328, 375] on div "0,00" at bounding box center [324, 374] width 60 height 23
type input "13428,05"
click at [564, 371] on div "0,00 kompl" at bounding box center [571, 374] width 70 height 23
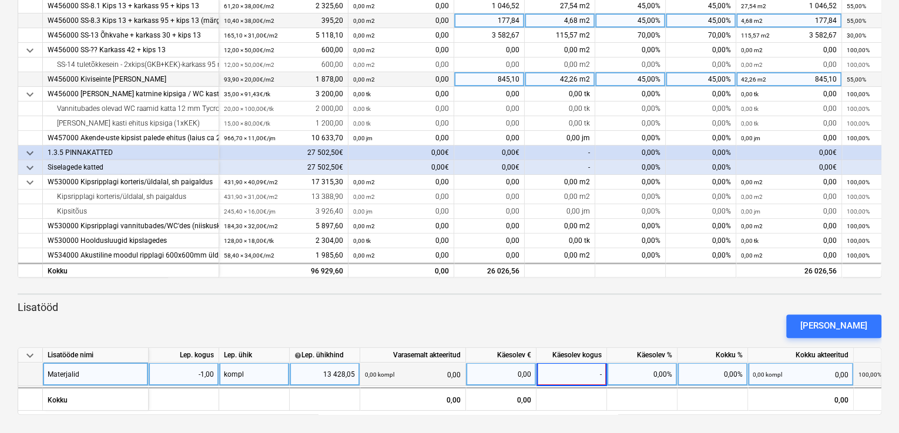
type input "-1"
click at [591, 324] on div "[PERSON_NAME]" at bounding box center [449, 326] width 873 height 33
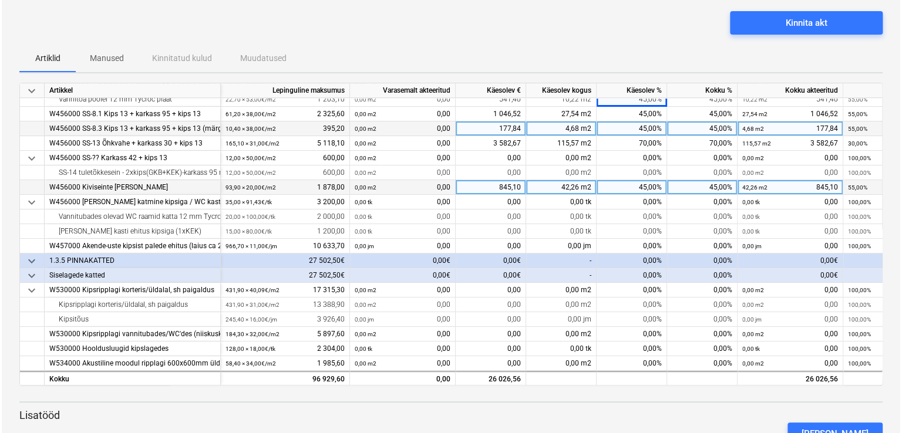
scroll to position [0, 0]
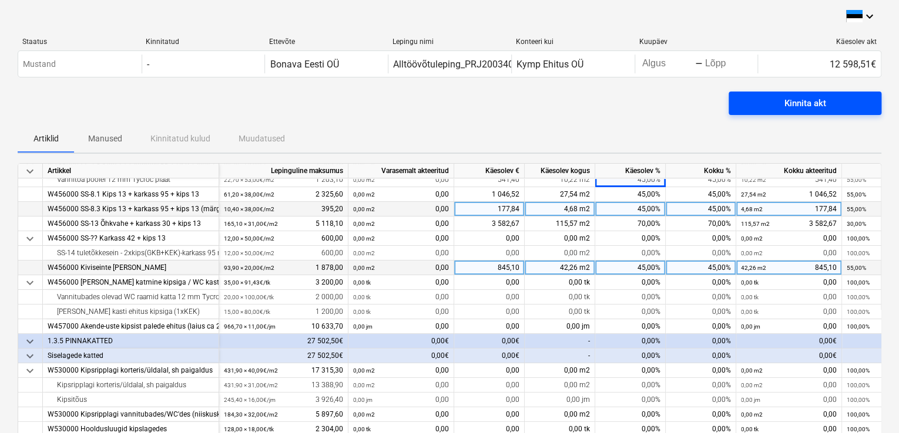
click at [803, 99] on div "Kinnita akt" at bounding box center [805, 103] width 42 height 15
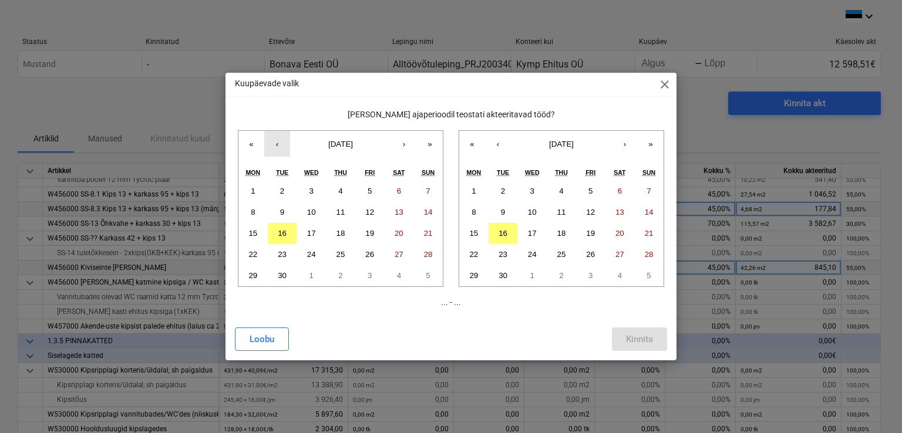
click at [279, 147] on button "‹" at bounding box center [277, 144] width 26 height 26
click at [257, 255] on abbr "18" at bounding box center [252, 254] width 9 height 9
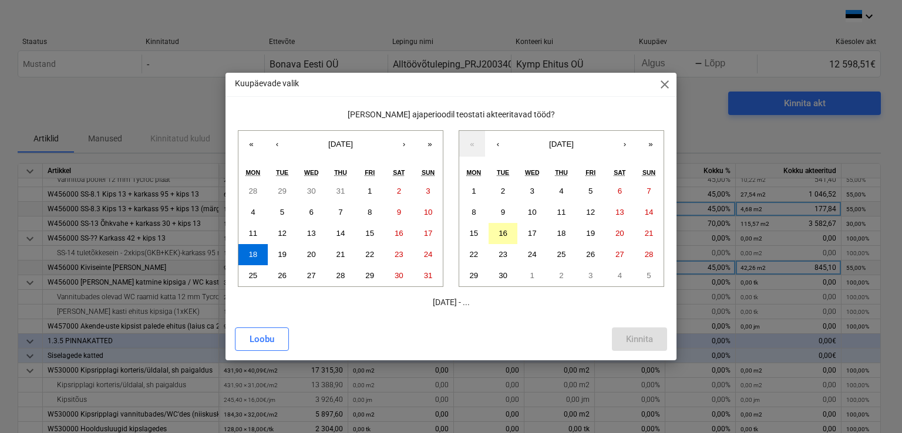
click at [509, 230] on button "16" at bounding box center [503, 233] width 29 height 21
click at [634, 337] on div "Kinnita" at bounding box center [639, 339] width 27 height 15
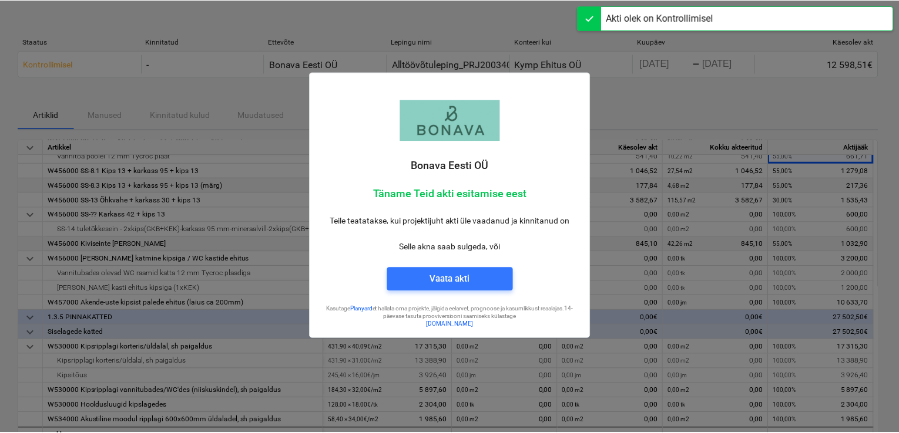
scroll to position [153, 0]
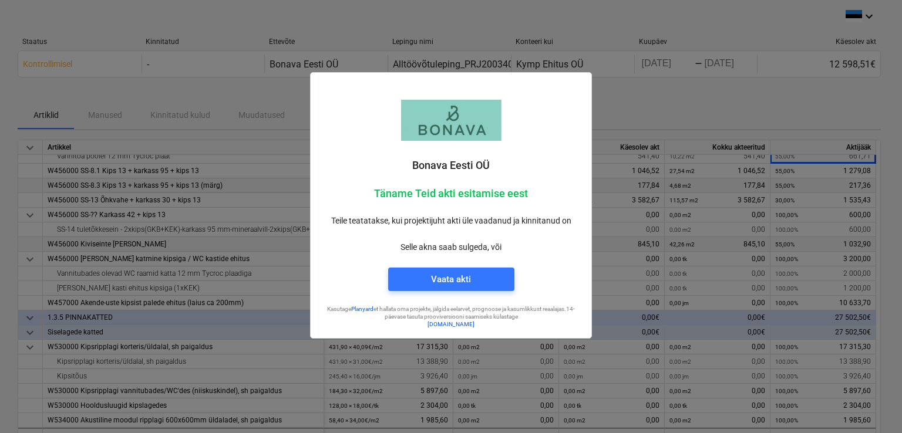
click at [623, 99] on div at bounding box center [451, 216] width 902 height 433
click at [491, 280] on span "Vaata akti" at bounding box center [451, 279] width 98 height 15
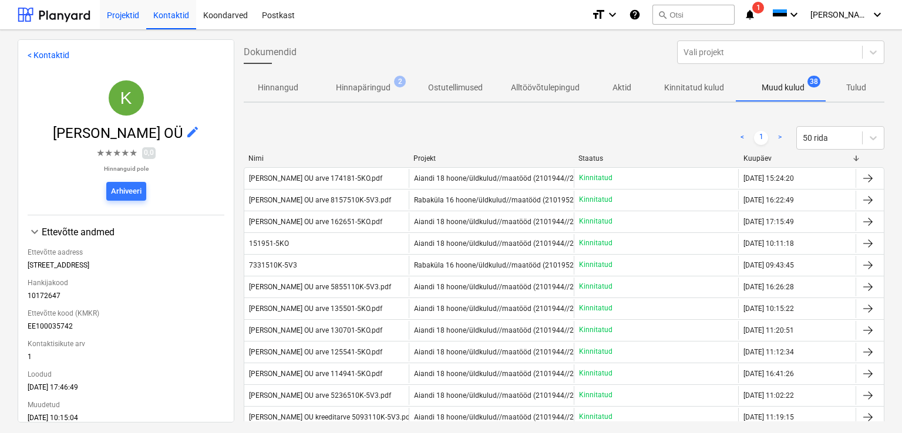
click at [125, 16] on div "Projektid" at bounding box center [123, 14] width 46 height 30
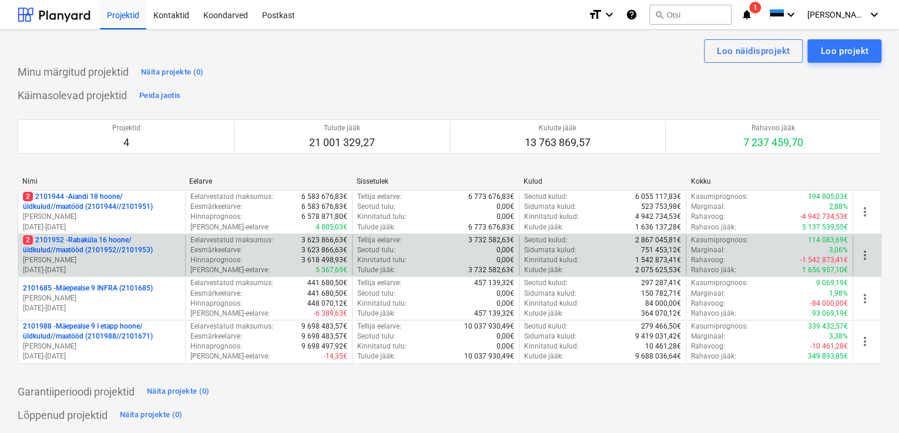
click at [78, 245] on p "2 2101952 - Rabaküla 16 hoone/üldkulud//maatööd (2101952//2101953)" at bounding box center [101, 246] width 157 height 20
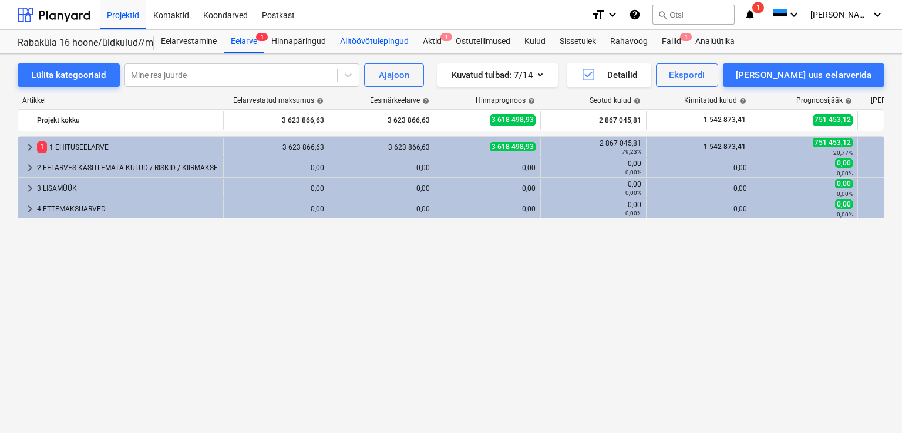
click at [360, 41] on div "Alltöövõtulepingud" at bounding box center [374, 41] width 83 height 23
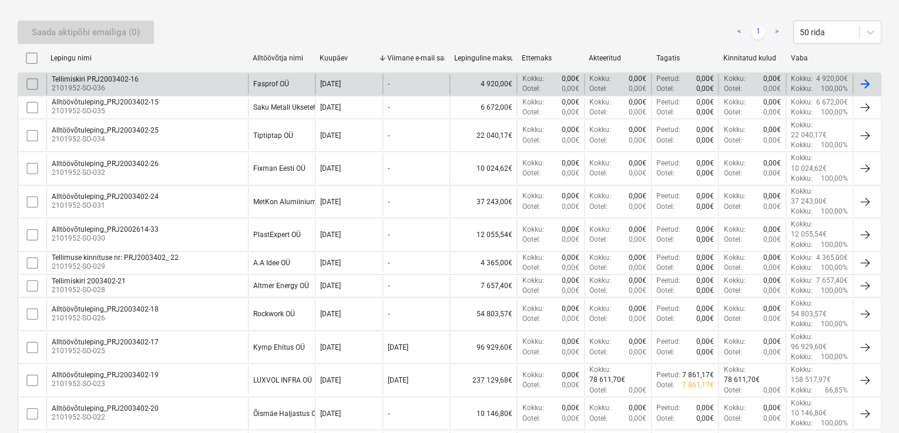
scroll to position [294, 0]
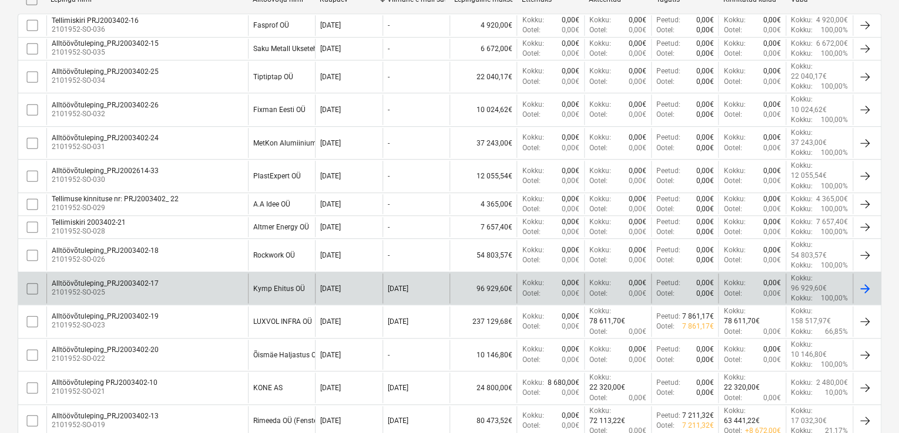
click at [113, 280] on div "Alltöövõtuleping_PRJ2003402-17" at bounding box center [105, 284] width 107 height 8
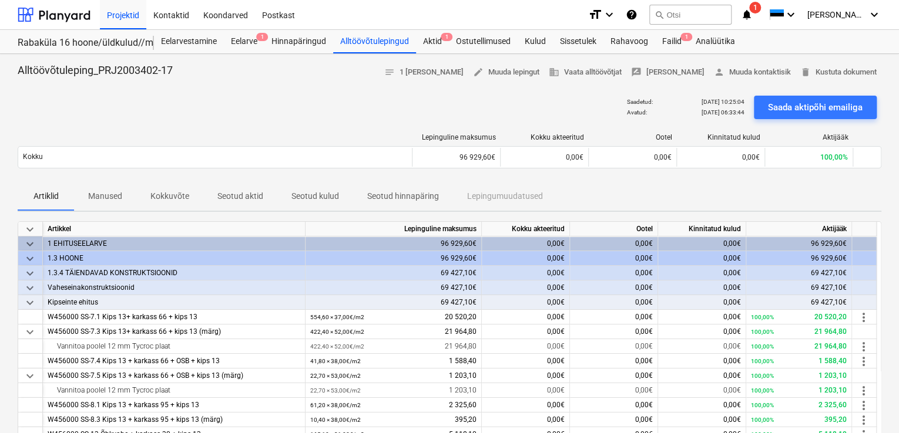
click at [169, 192] on p "Kokkuvõte" at bounding box center [169, 196] width 39 height 12
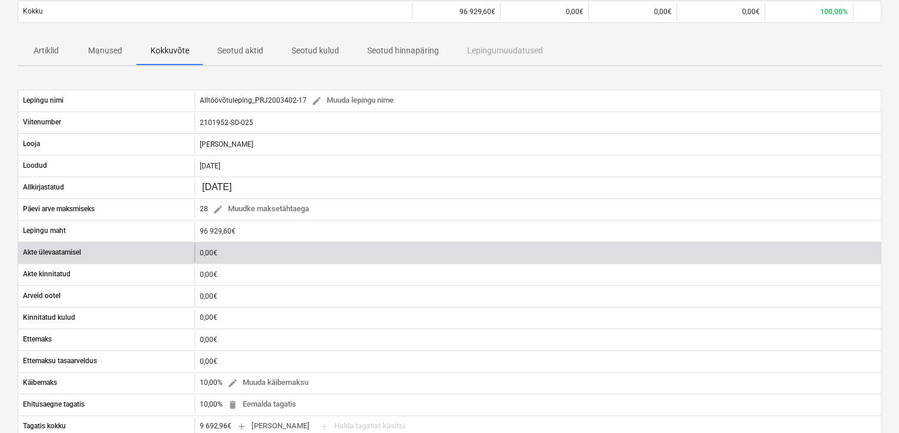
scroll to position [117, 0]
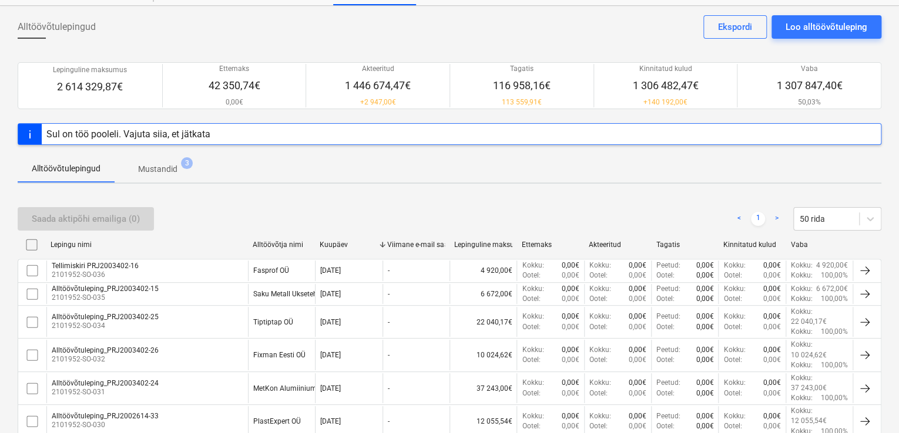
scroll to position [120, 0]
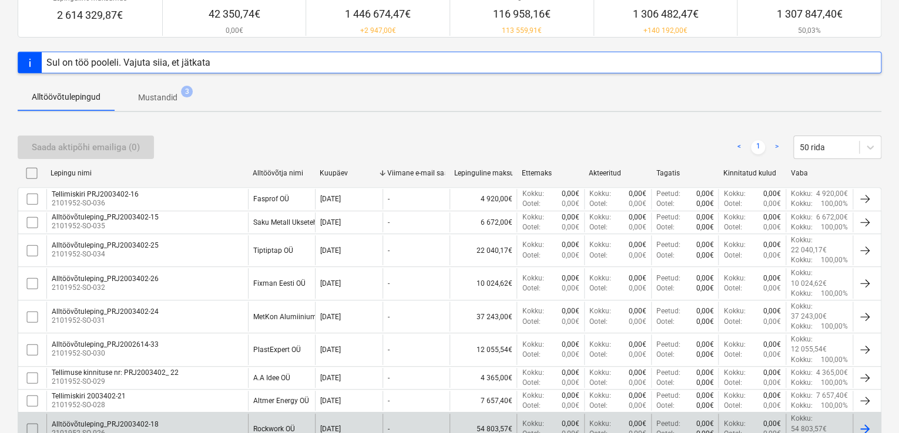
click at [73, 421] on div "Alltöövõtuleping_PRJ2003402-18" at bounding box center [105, 425] width 107 height 8
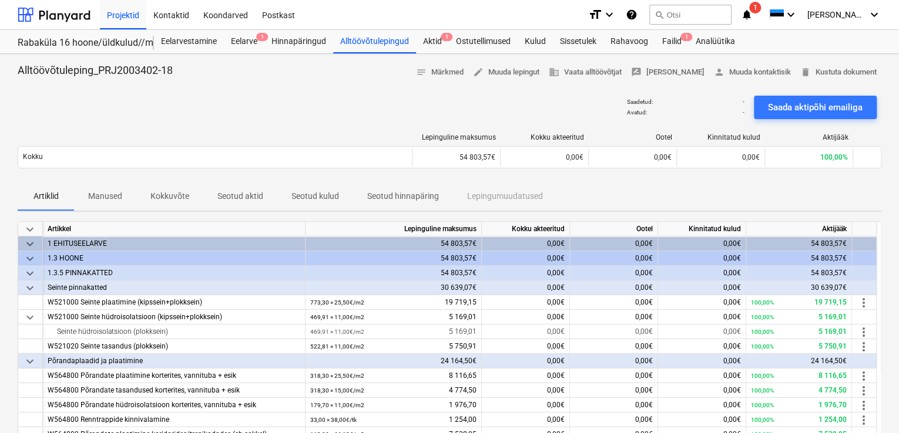
click at [179, 199] on p "Kokkuvõte" at bounding box center [169, 196] width 39 height 12
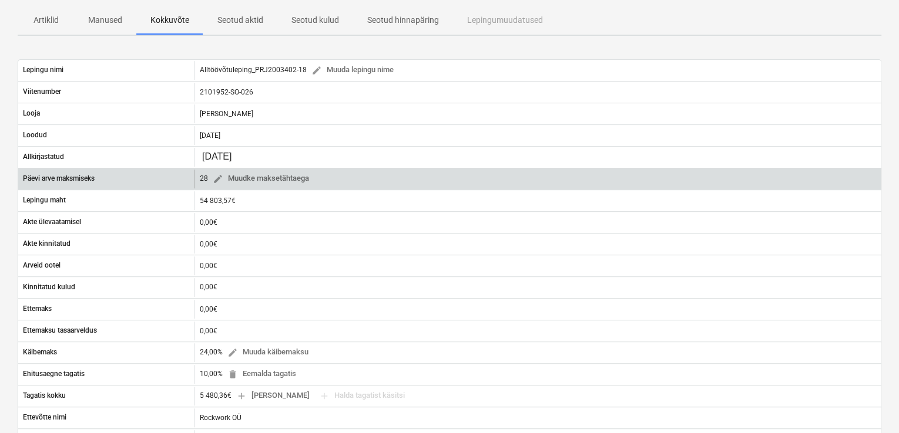
scroll to position [235, 0]
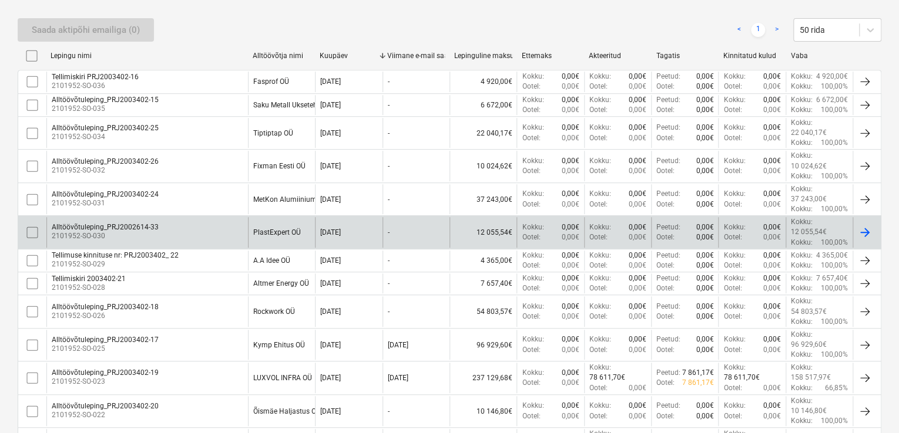
scroll to position [413, 0]
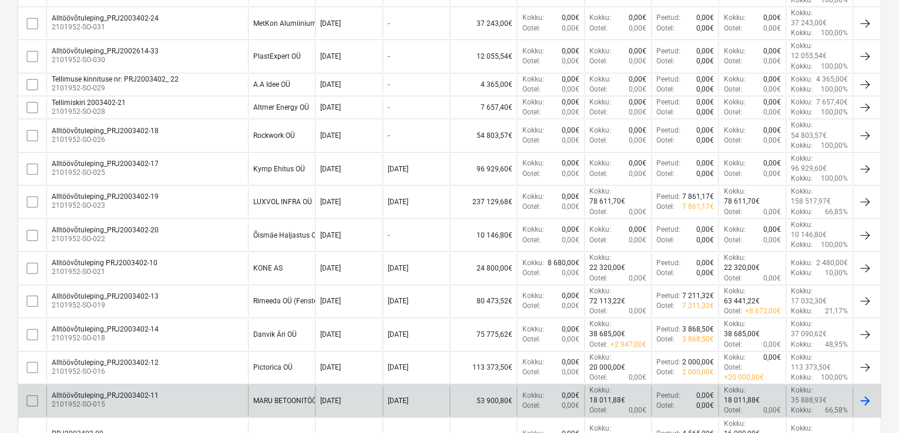
click at [93, 392] on div "Alltöövõtuleping_PRJ2003402-11" at bounding box center [105, 396] width 107 height 8
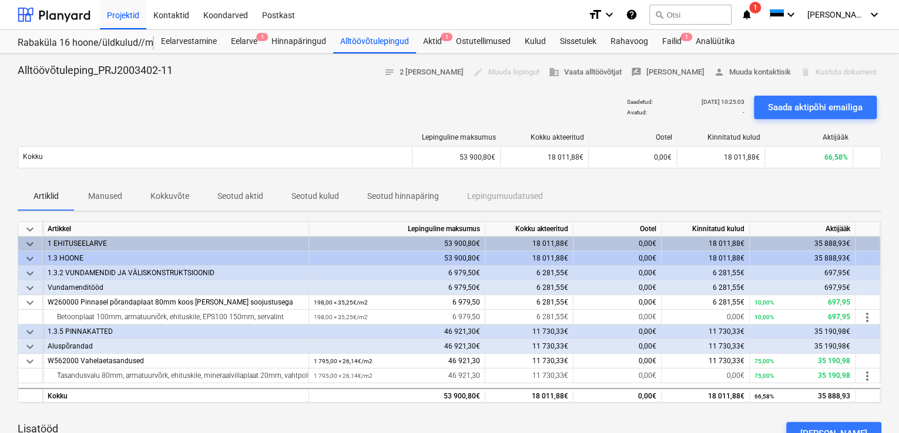
click at [163, 195] on p "Kokkuvõte" at bounding box center [169, 196] width 39 height 12
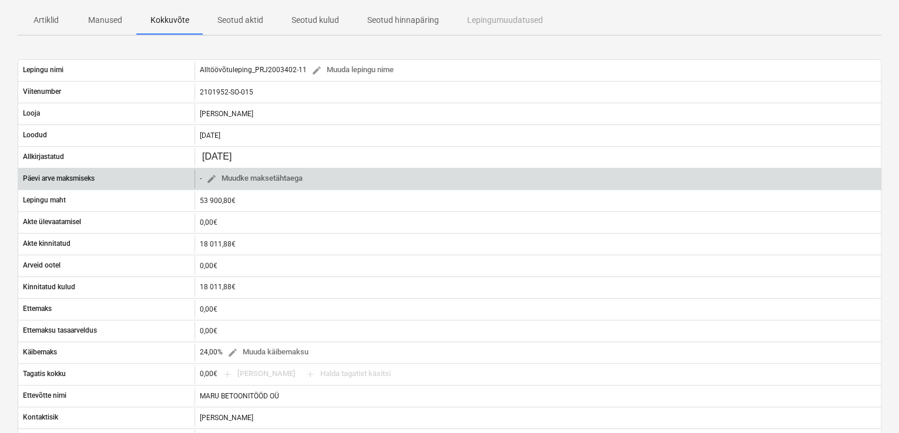
scroll to position [235, 0]
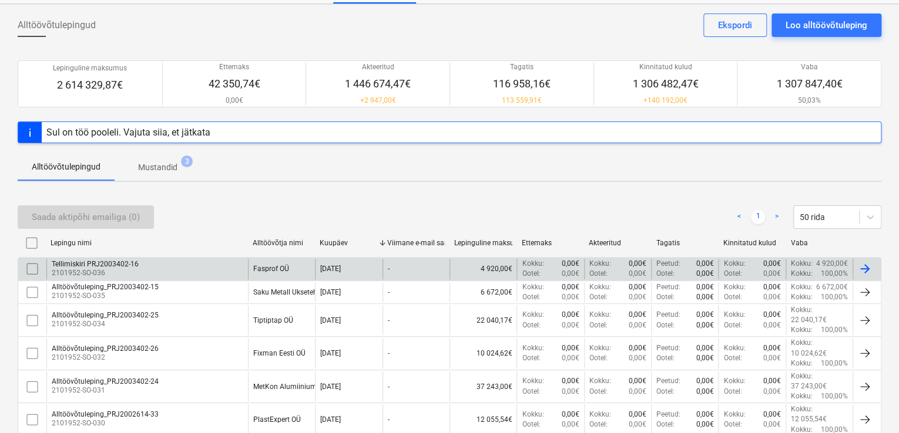
scroll to position [120, 0]
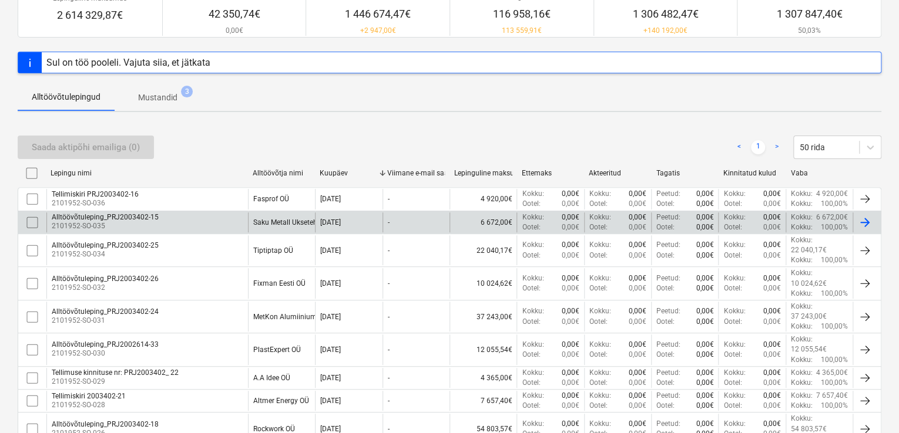
click at [86, 217] on div "Alltöövõtuleping_PRJ2003402-15" at bounding box center [105, 217] width 107 height 8
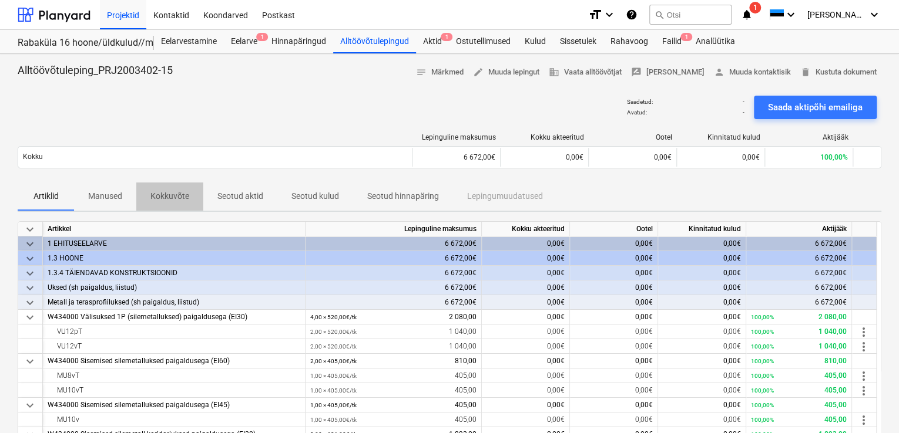
click at [177, 195] on p "Kokkuvõte" at bounding box center [169, 196] width 39 height 12
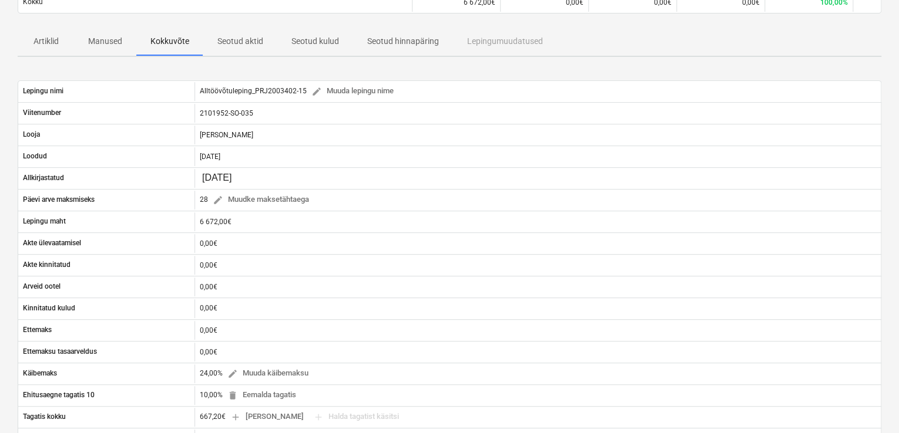
scroll to position [176, 0]
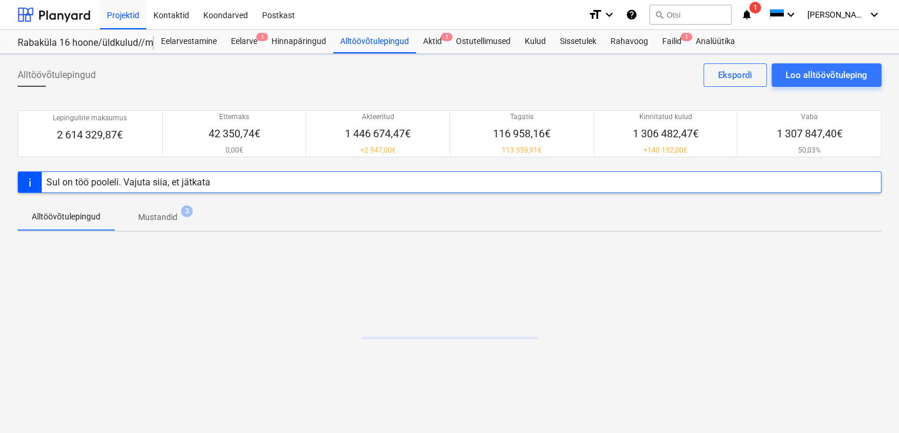
scroll to position [2, 0]
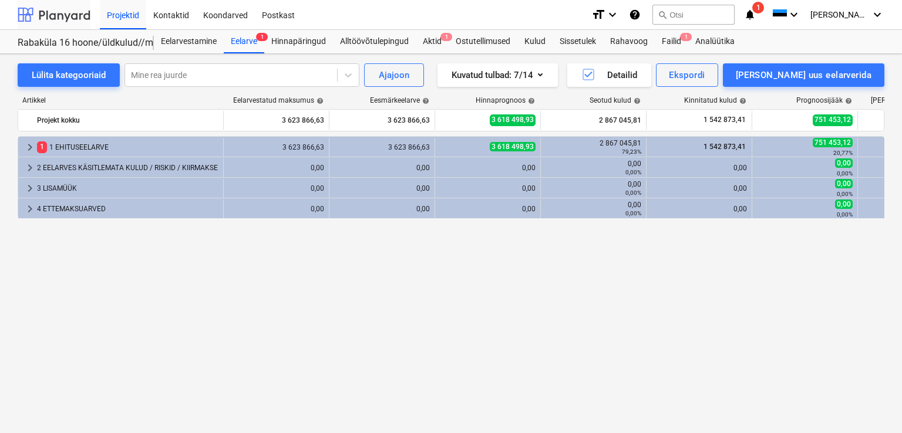
click at [63, 14] on div at bounding box center [54, 14] width 73 height 29
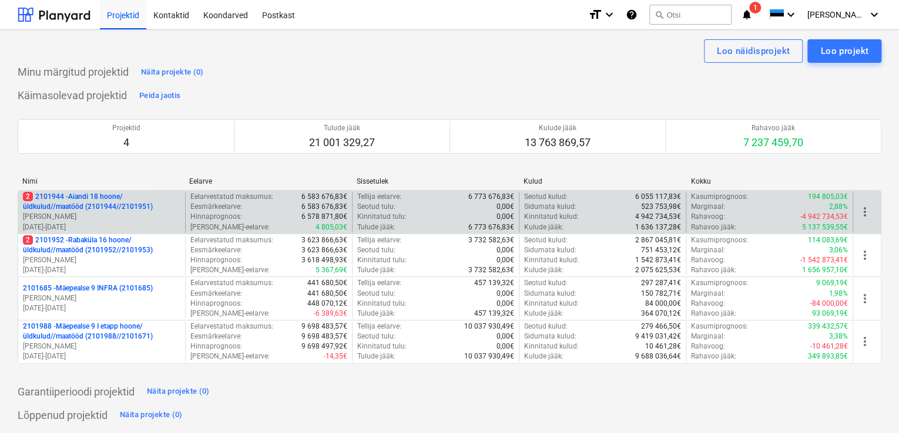
click at [79, 206] on p "2 2101944 - Aiandi 18 hoone/üldkulud//maatööd (2101944//2101951)" at bounding box center [101, 202] width 157 height 20
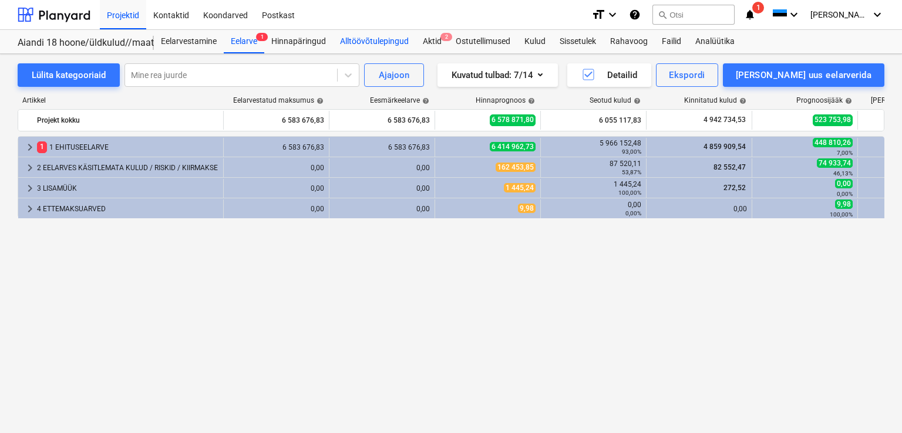
click at [355, 42] on div "Alltöövõtulepingud" at bounding box center [374, 41] width 83 height 23
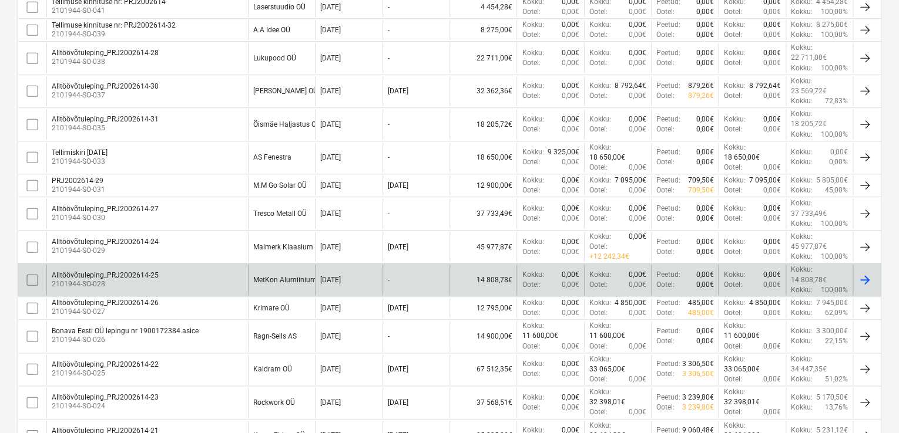
scroll to position [470, 0]
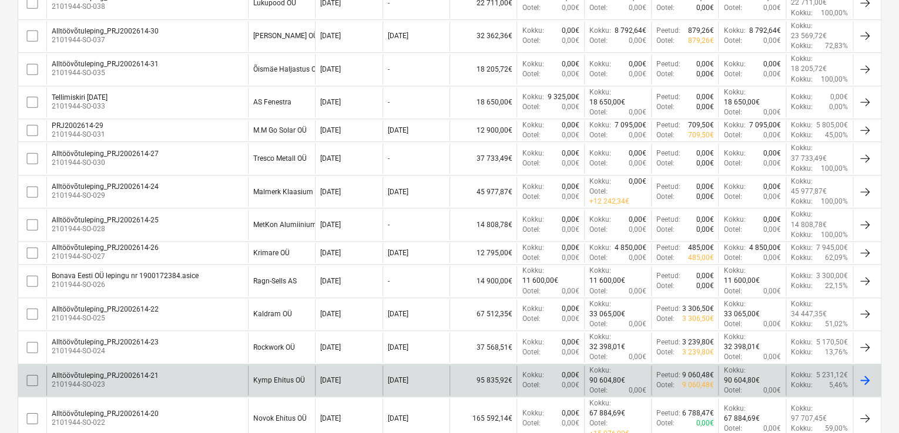
click at [110, 372] on div "Alltöövõtuleping_PRJ2002614-21" at bounding box center [105, 376] width 107 height 8
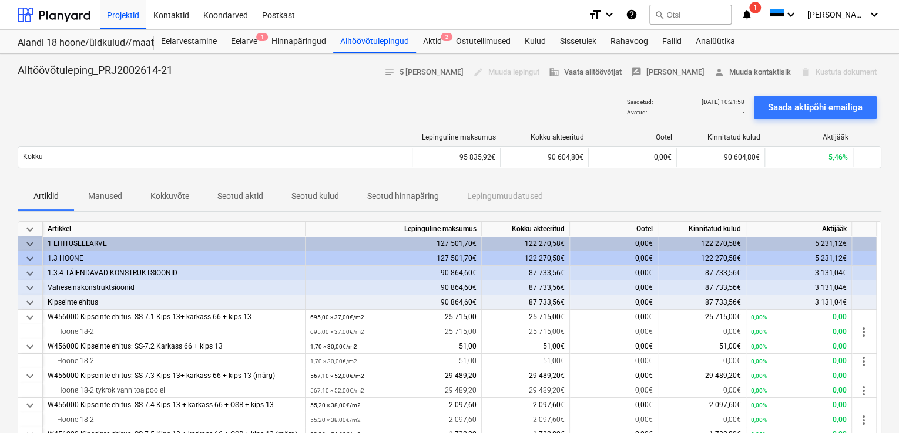
click at [181, 198] on p "Kokkuvõte" at bounding box center [169, 196] width 39 height 12
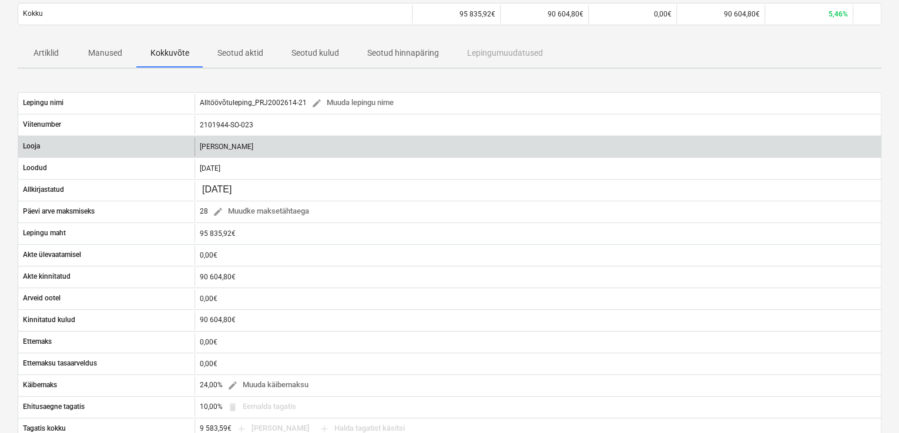
scroll to position [117, 0]
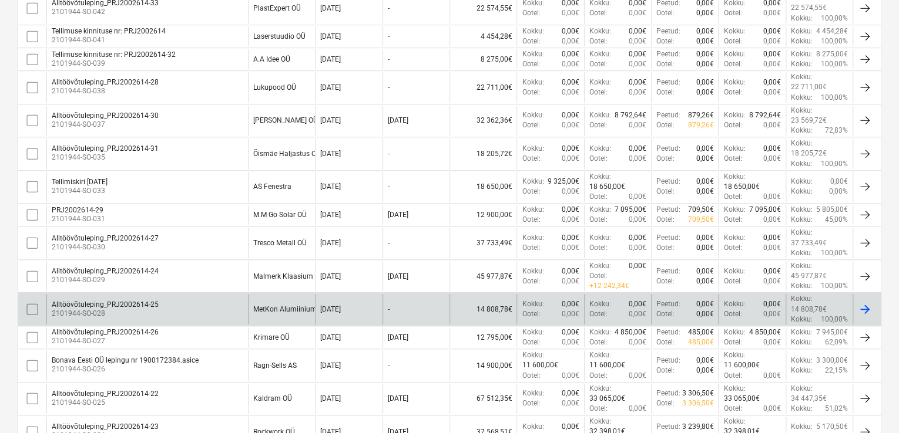
scroll to position [413, 0]
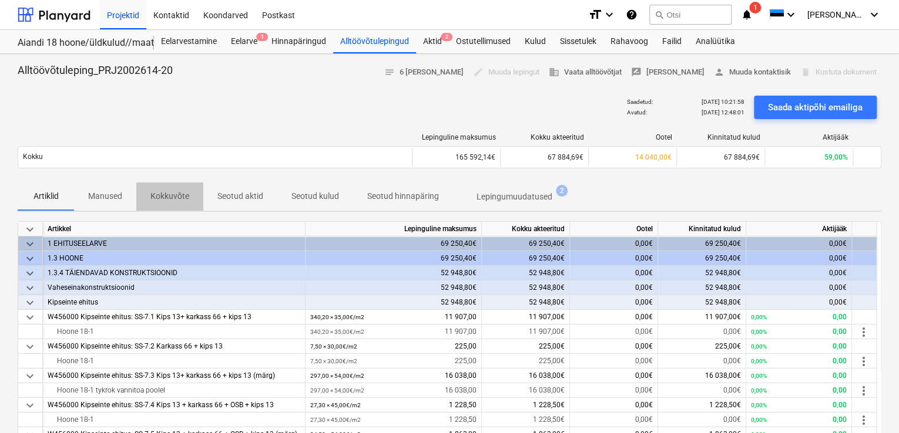
click at [178, 193] on p "Kokkuvõte" at bounding box center [169, 196] width 39 height 12
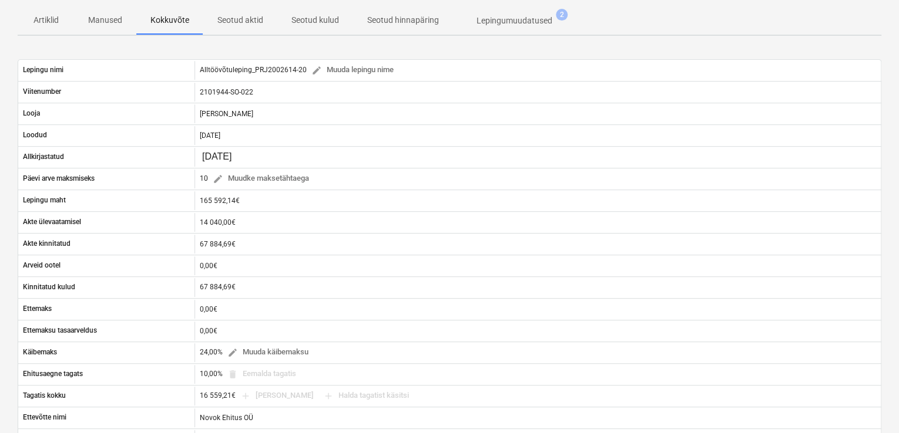
scroll to position [235, 0]
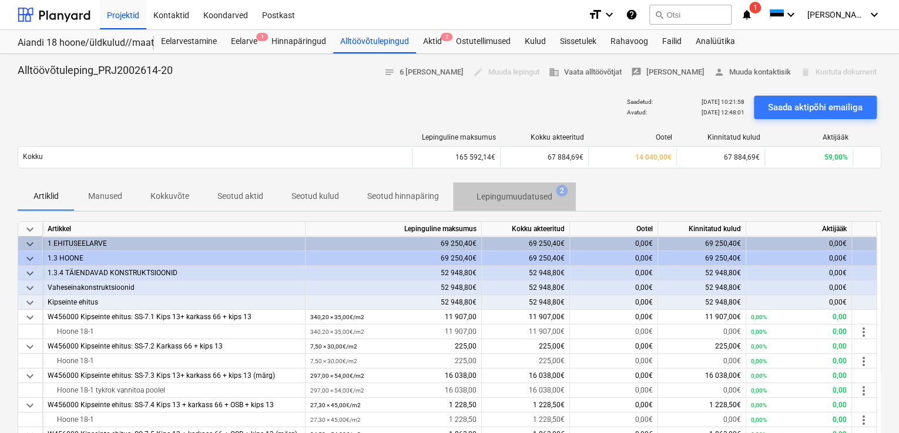
click at [508, 197] on p "Lepingumuudatused" at bounding box center [514, 197] width 76 height 12
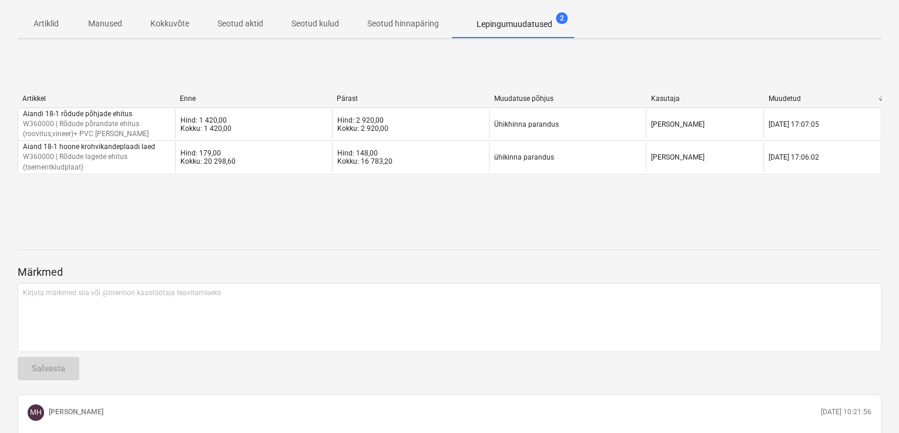
scroll to position [59, 0]
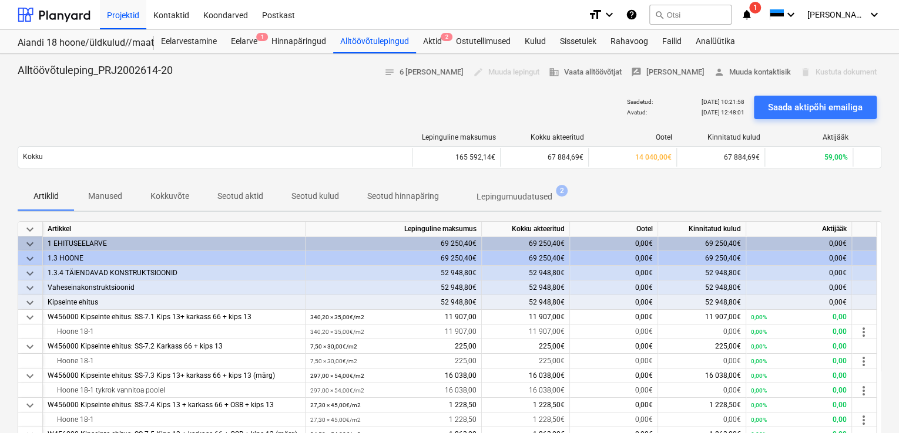
click at [406, 194] on p "Seotud hinnapäring" at bounding box center [403, 196] width 72 height 12
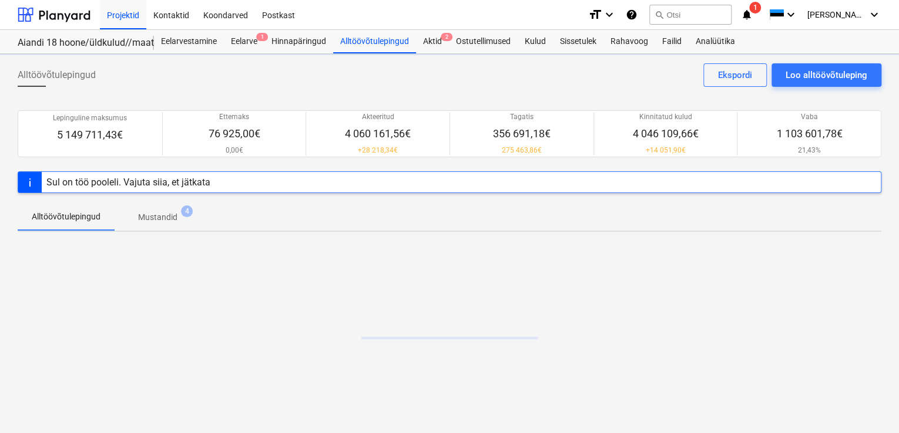
scroll to position [2, 0]
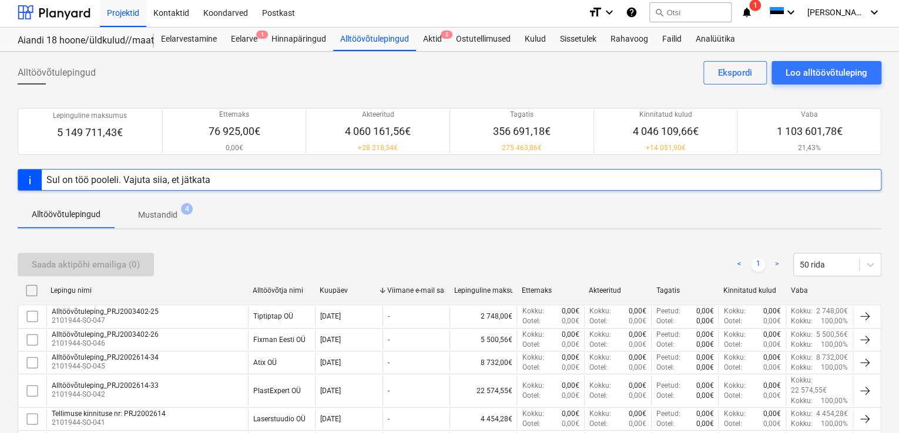
click at [167, 217] on p "Mustandid" at bounding box center [157, 215] width 39 height 12
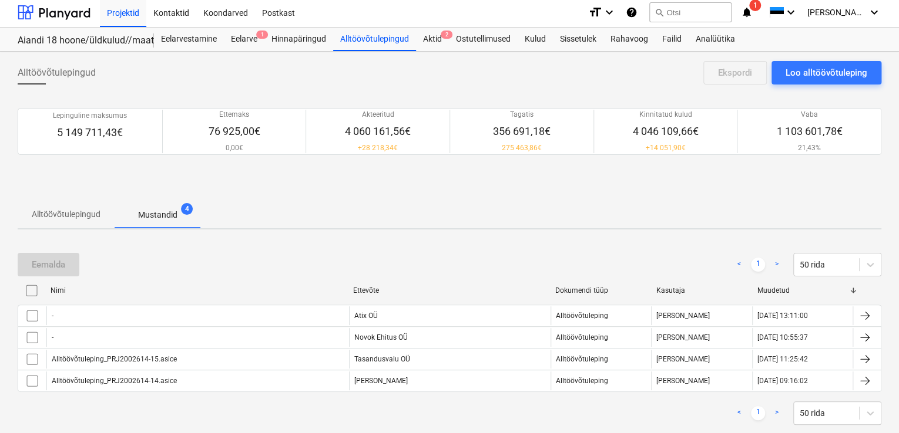
scroll to position [26, 0]
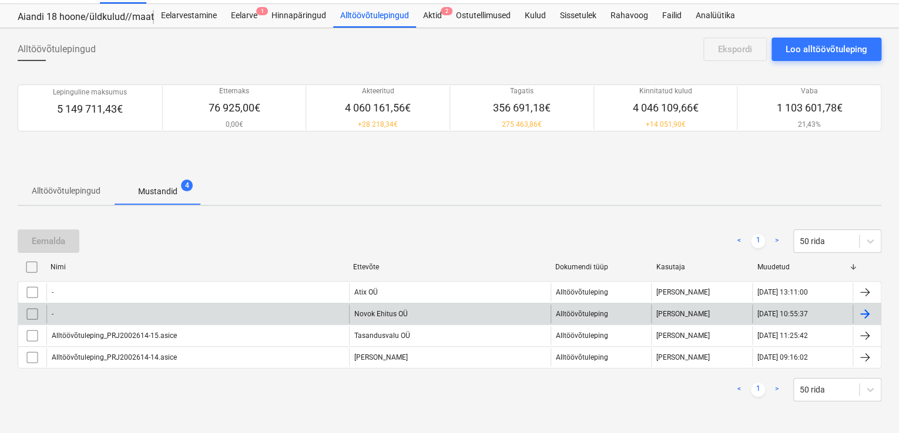
click at [117, 311] on div "-" at bounding box center [197, 314] width 302 height 19
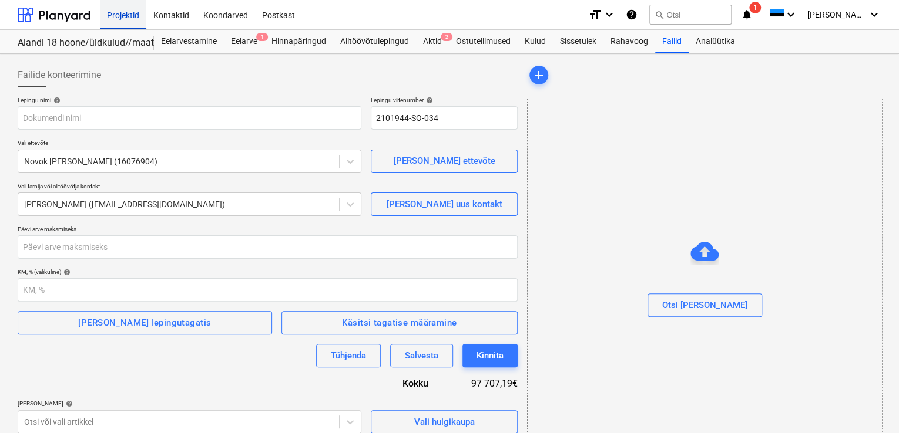
click at [120, 15] on div "Projektid" at bounding box center [123, 14] width 46 height 30
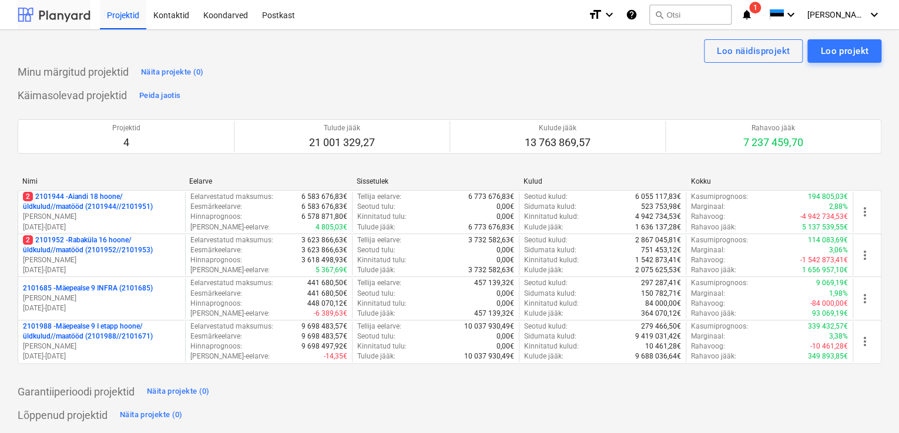
click at [56, 14] on div at bounding box center [54, 14] width 73 height 29
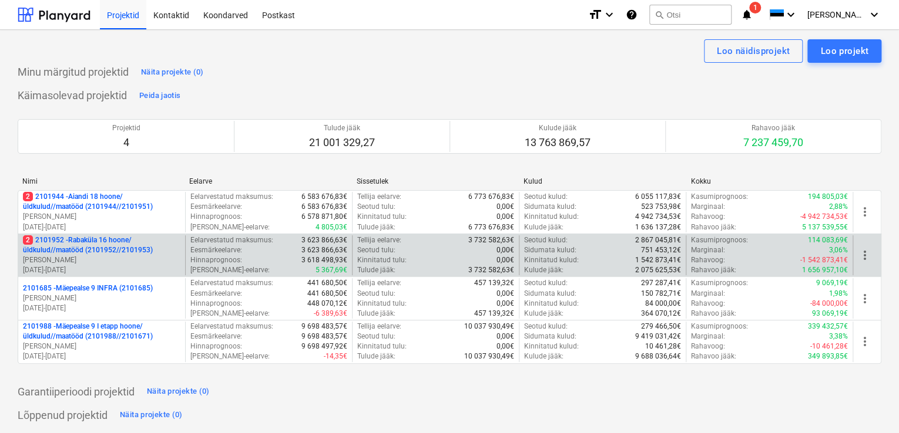
click at [95, 251] on p "2 2101952 - Rabaküla 16 hoone/üldkulud//maatööd (2101952//2101953)" at bounding box center [101, 246] width 157 height 20
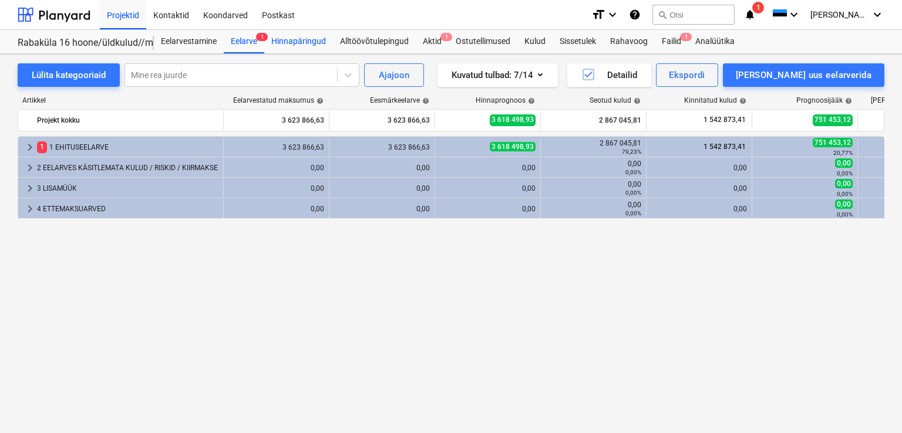
click at [313, 41] on div "Hinnapäringud" at bounding box center [298, 41] width 69 height 23
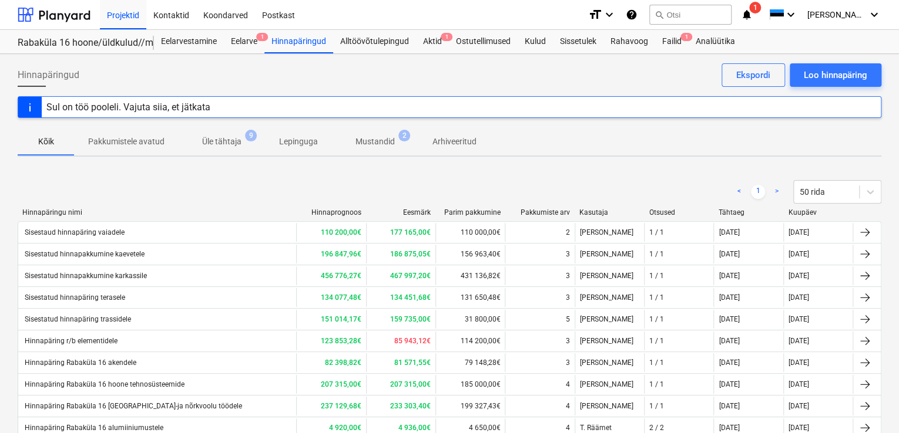
click at [375, 139] on p "Mustandid" at bounding box center [374, 142] width 39 height 12
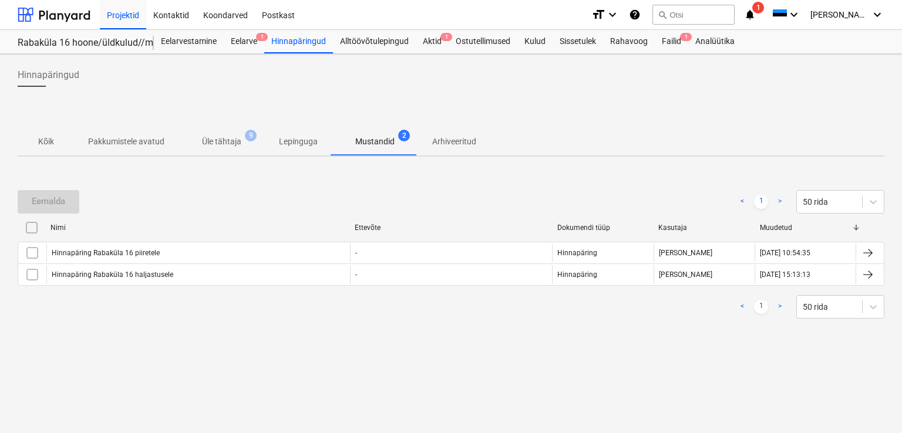
click at [210, 142] on p "Üle tähtaja" at bounding box center [221, 142] width 39 height 12
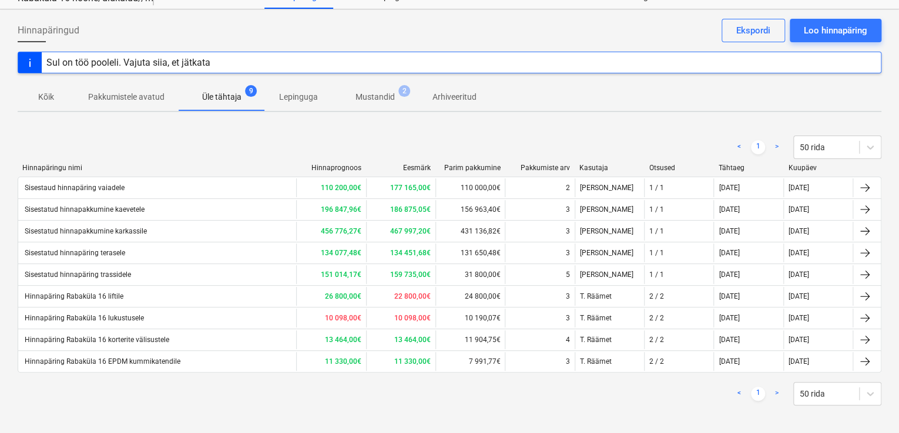
scroll to position [49, 0]
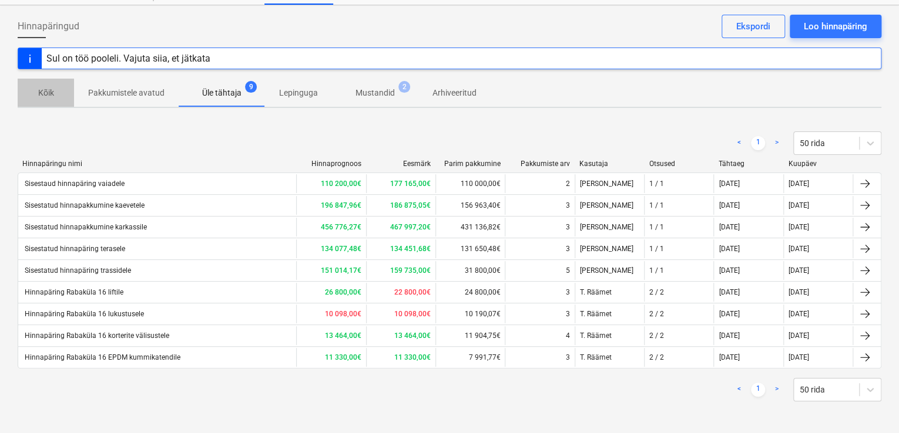
click at [46, 85] on span "Kõik" at bounding box center [46, 92] width 56 height 19
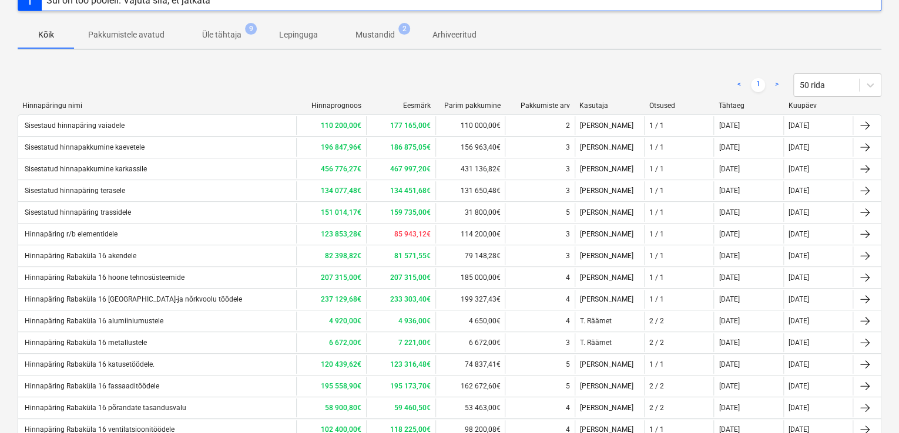
scroll to position [79, 0]
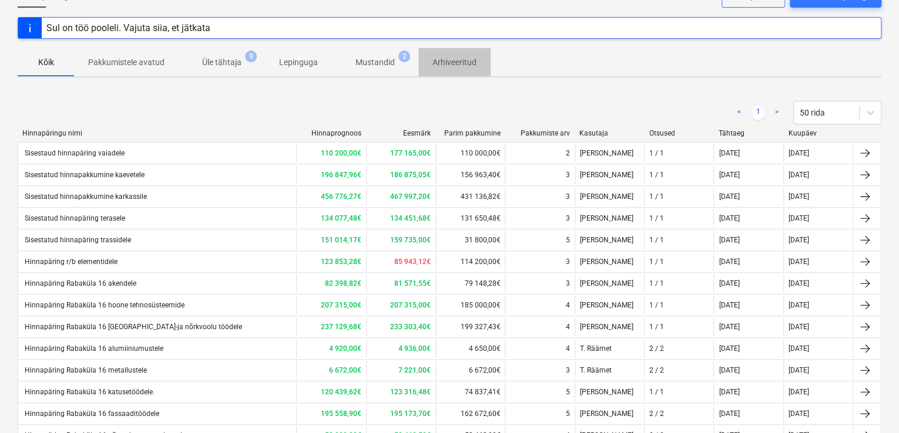
click at [459, 61] on p "Arhiveeritud" at bounding box center [454, 62] width 44 height 12
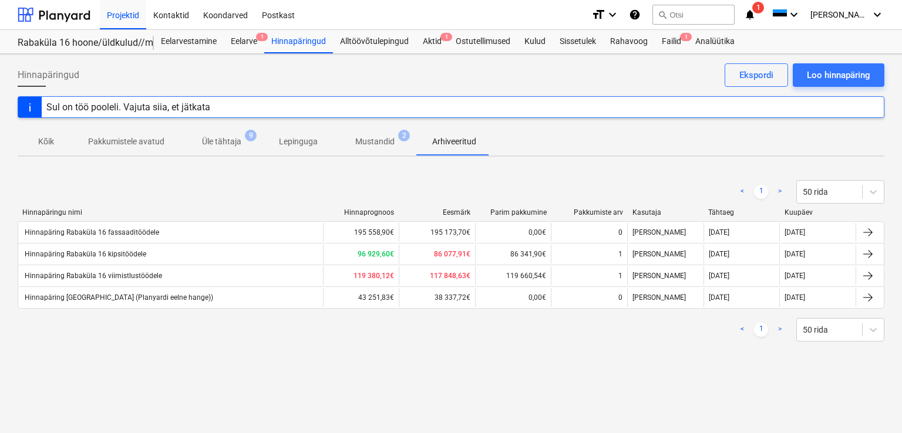
click at [125, 139] on p "Pakkumistele avatud" at bounding box center [126, 142] width 76 height 12
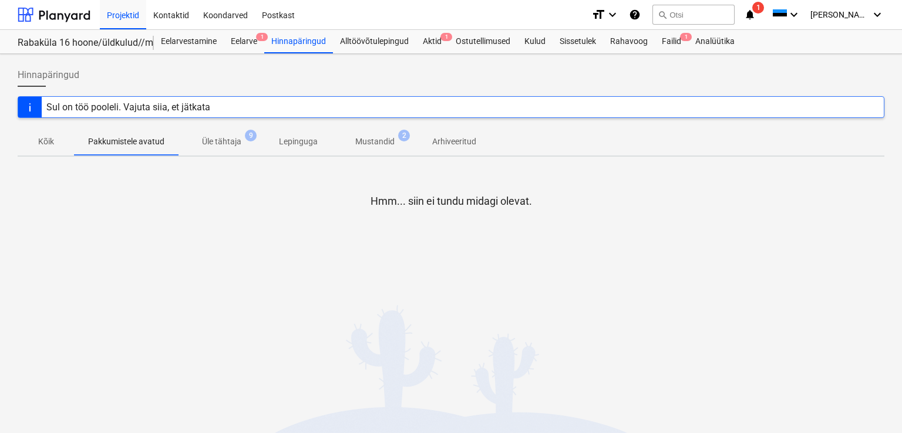
click at [51, 142] on p "Kõik" at bounding box center [46, 142] width 28 height 12
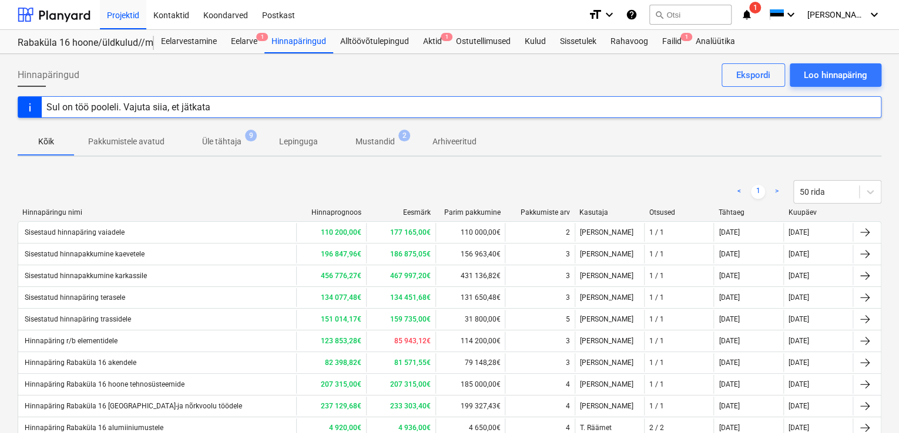
click at [292, 140] on p "Lepinguga" at bounding box center [298, 142] width 39 height 12
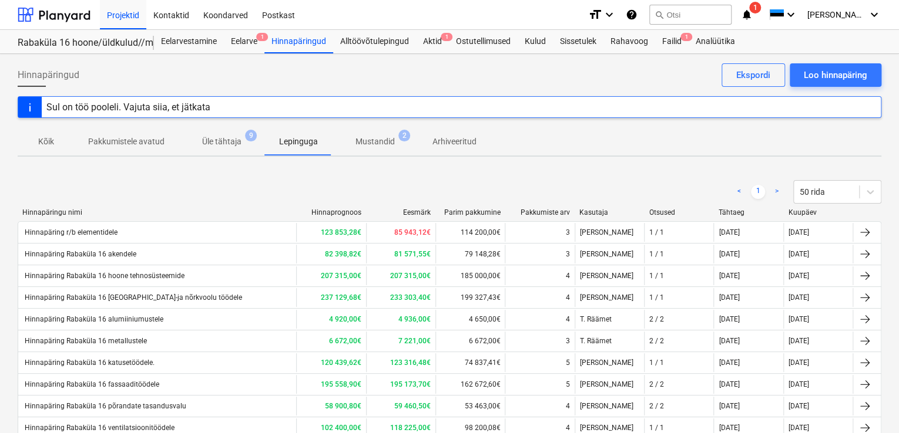
click at [52, 139] on p "Kõik" at bounding box center [46, 142] width 28 height 12
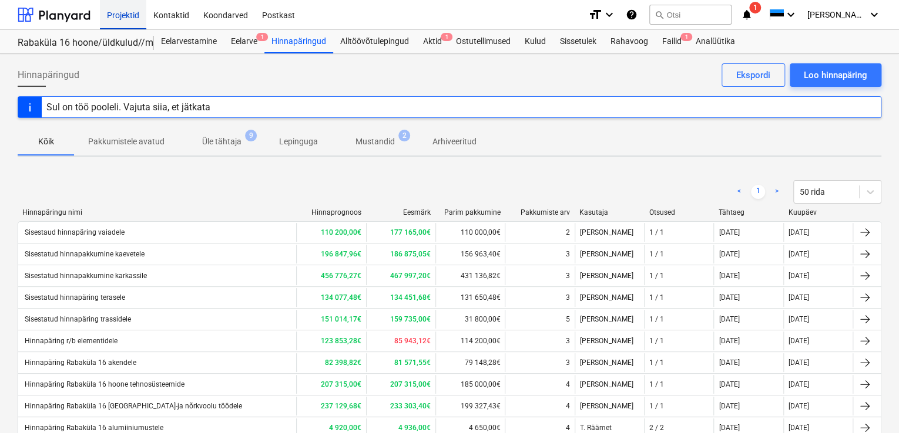
click at [122, 15] on div "Projektid" at bounding box center [123, 14] width 46 height 30
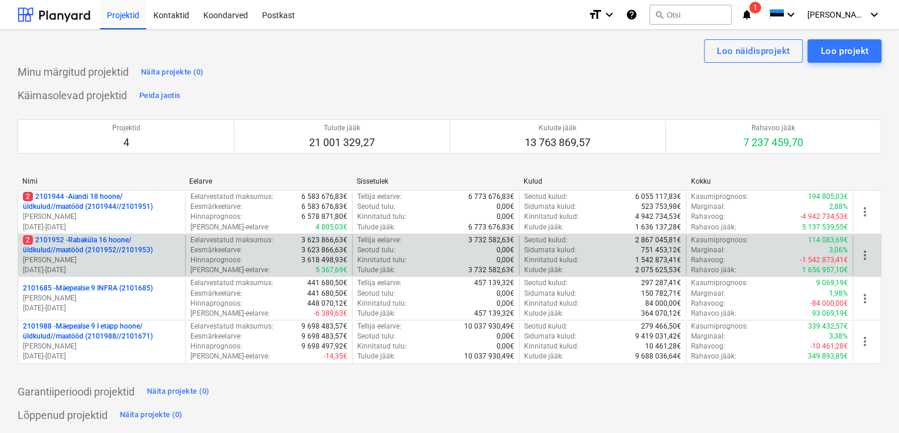
click at [105, 252] on p "2 2101952 - Rabaküla 16 hoone/üldkulud//maatööd (2101952//2101953)" at bounding box center [101, 246] width 157 height 20
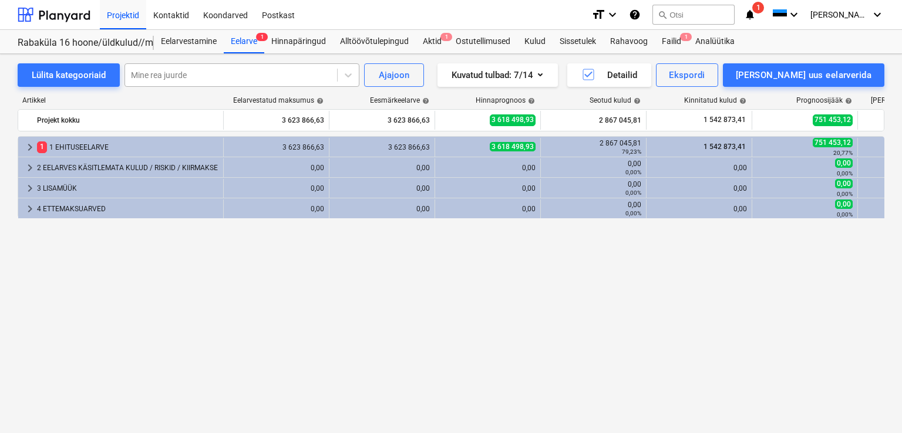
click at [211, 76] on div at bounding box center [231, 75] width 200 height 12
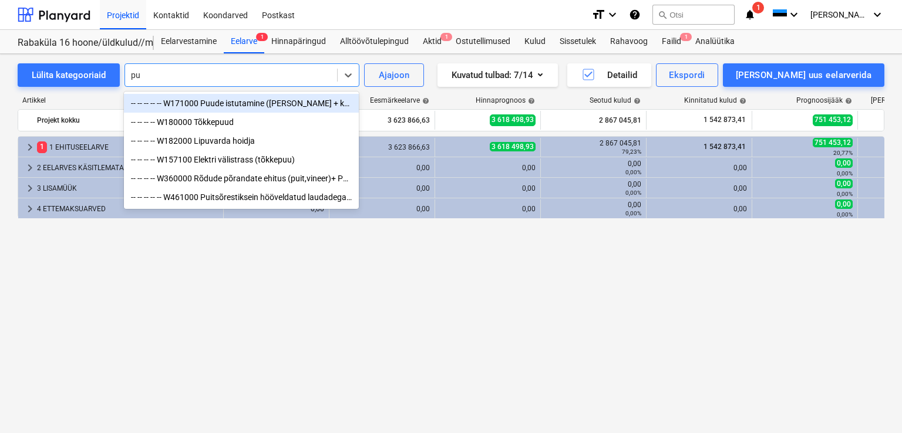
type input "pui"
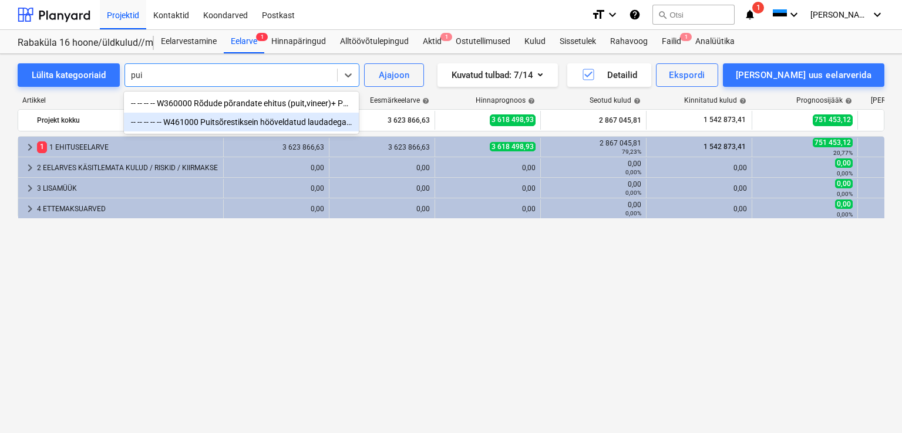
click at [231, 122] on div "-- -- -- -- -- W461000 Puitsõrestiksein hööveldatud laudadega panipaikades koos…" at bounding box center [241, 122] width 235 height 19
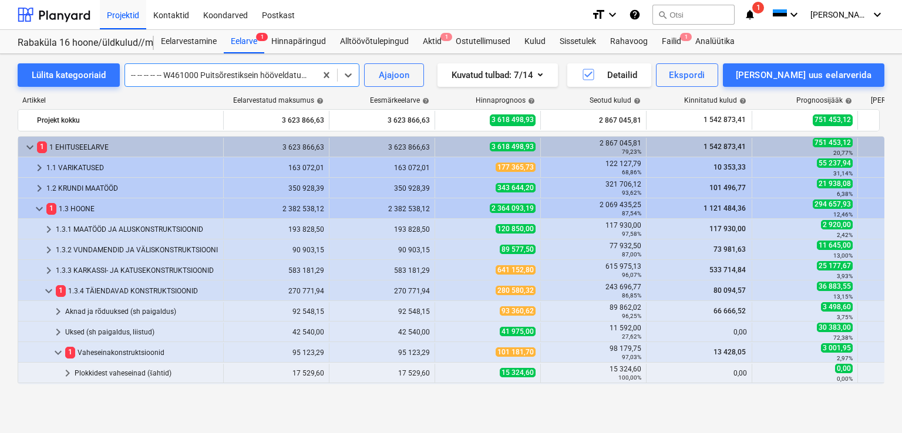
scroll to position [244, 0]
